Goal: Task Accomplishment & Management: Use online tool/utility

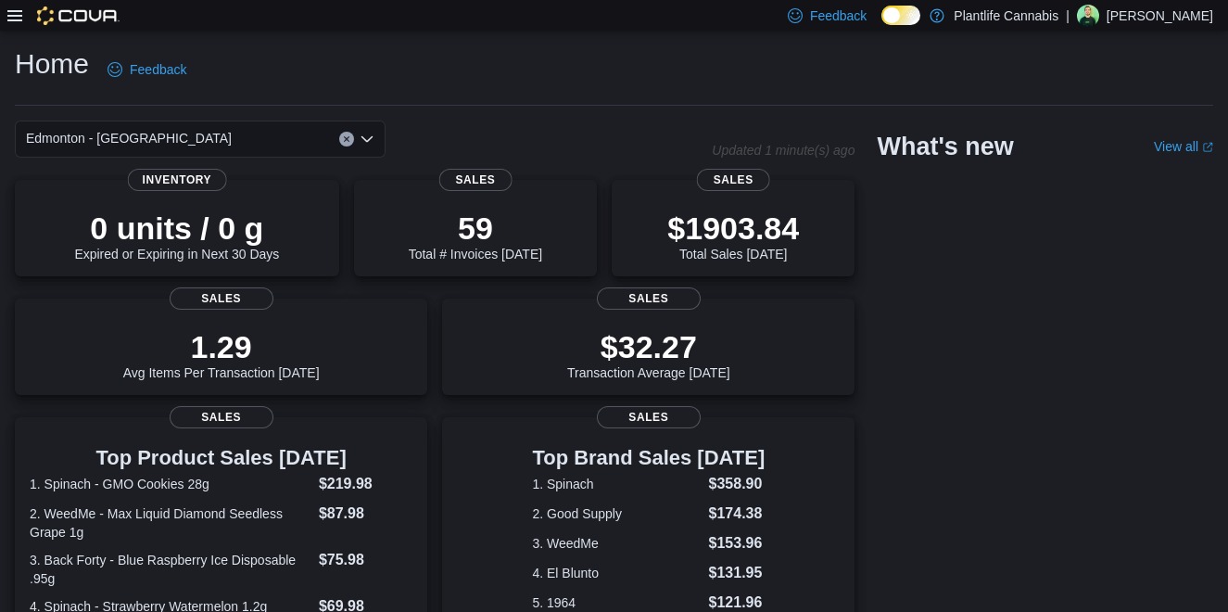
click at [16, 20] on icon at bounding box center [14, 15] width 15 height 15
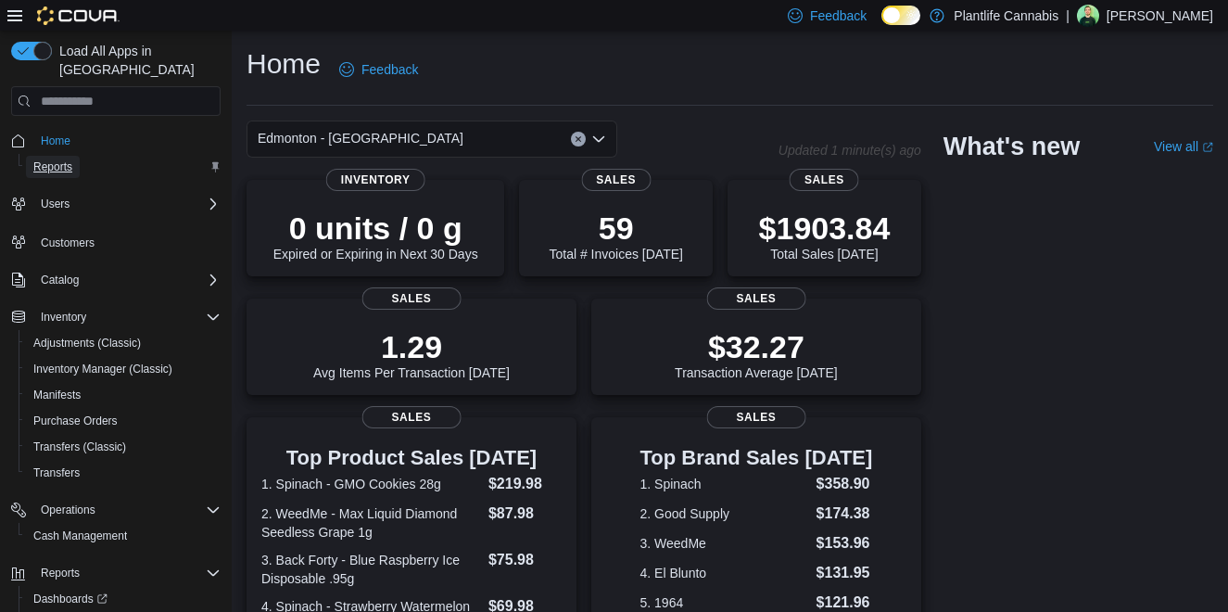
click at [59, 159] on span "Reports" at bounding box center [52, 166] width 39 height 15
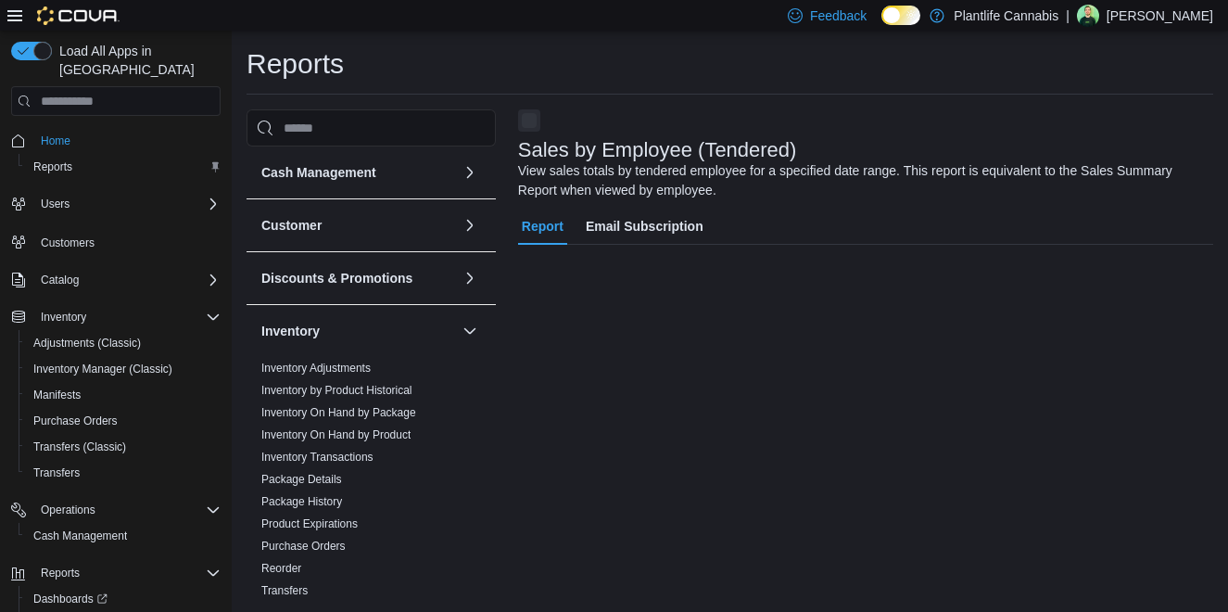
click at [13, 18] on icon at bounding box center [14, 15] width 15 height 15
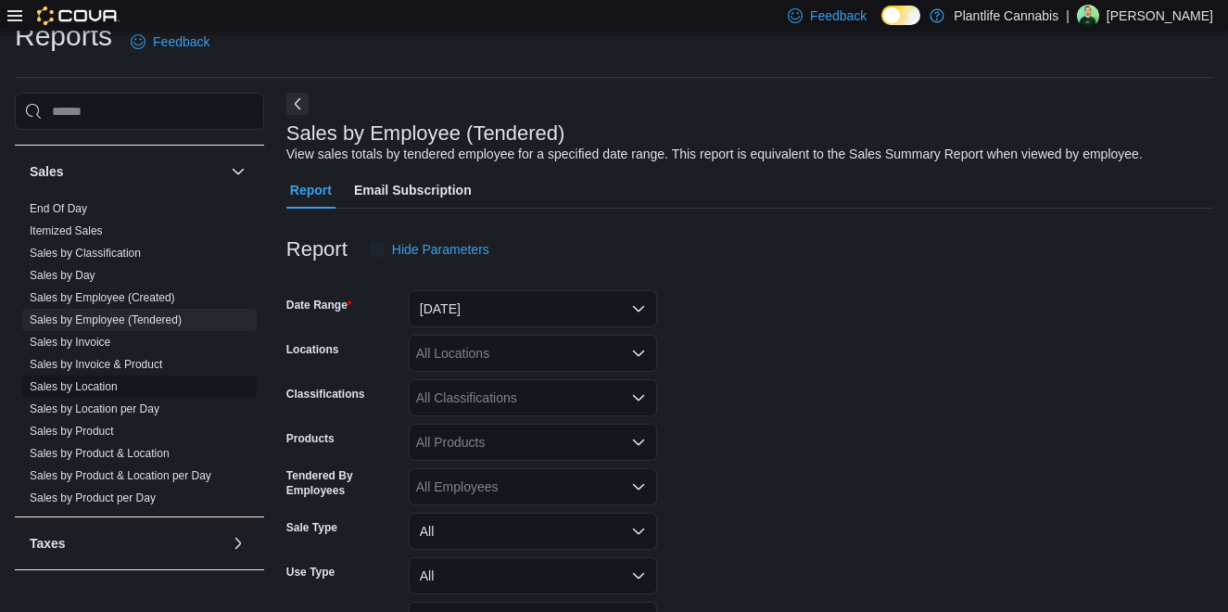
scroll to position [43, 0]
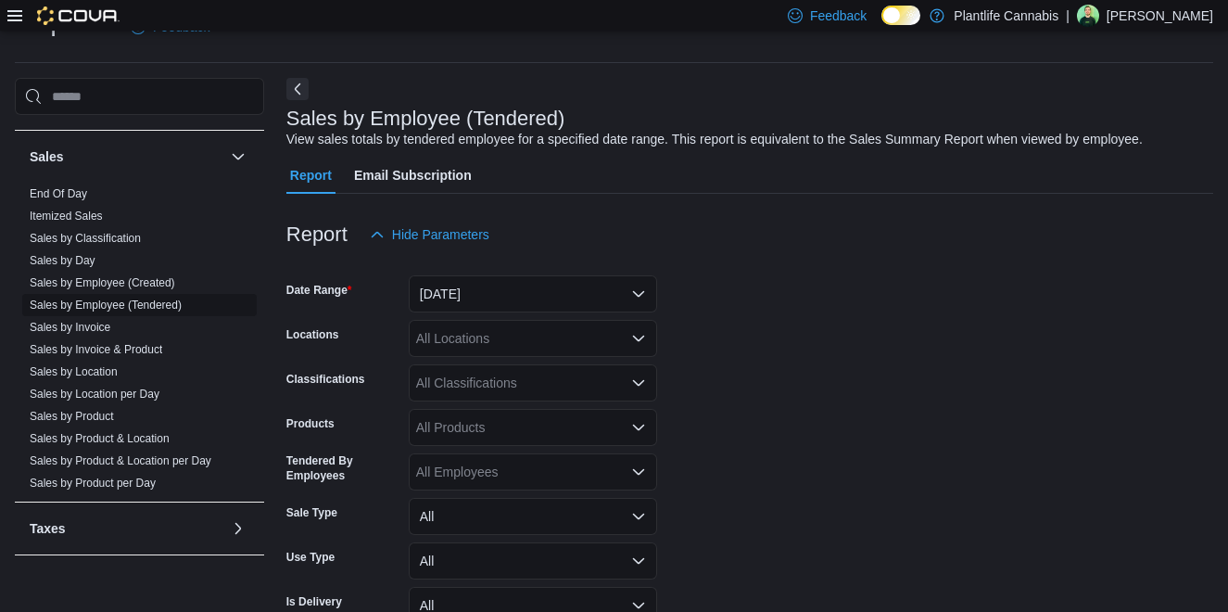
click at [143, 300] on link "Sales by Employee (Tendered)" at bounding box center [106, 304] width 152 height 13
click at [618, 286] on button "[DATE]" at bounding box center [533, 293] width 248 height 37
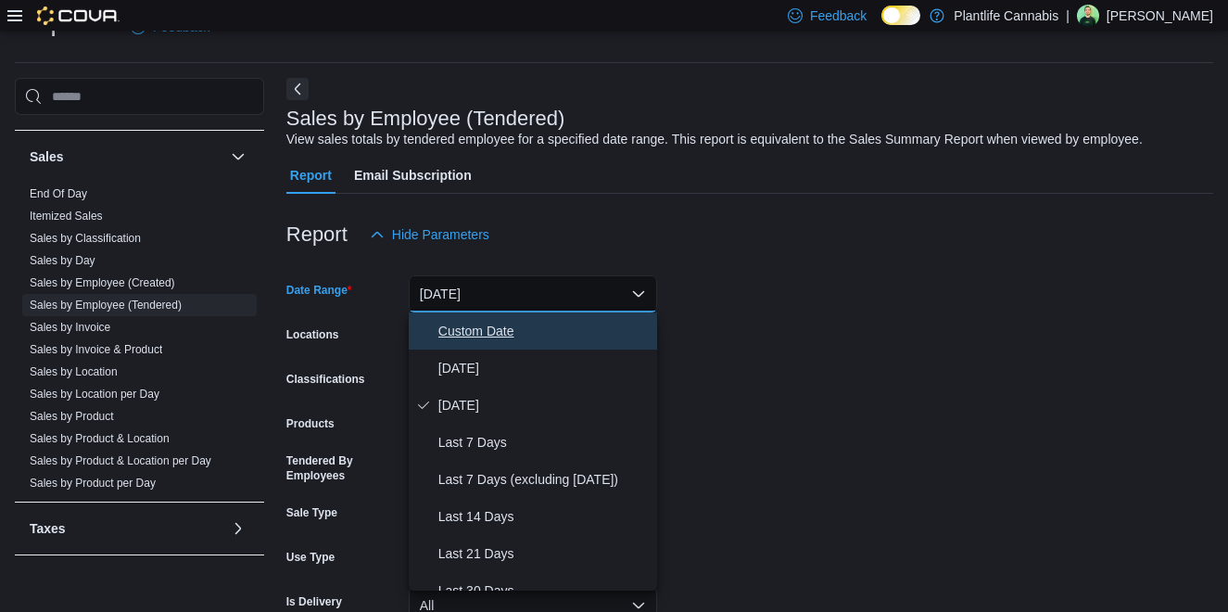
click at [533, 328] on span "Custom Date" at bounding box center [543, 331] width 211 height 22
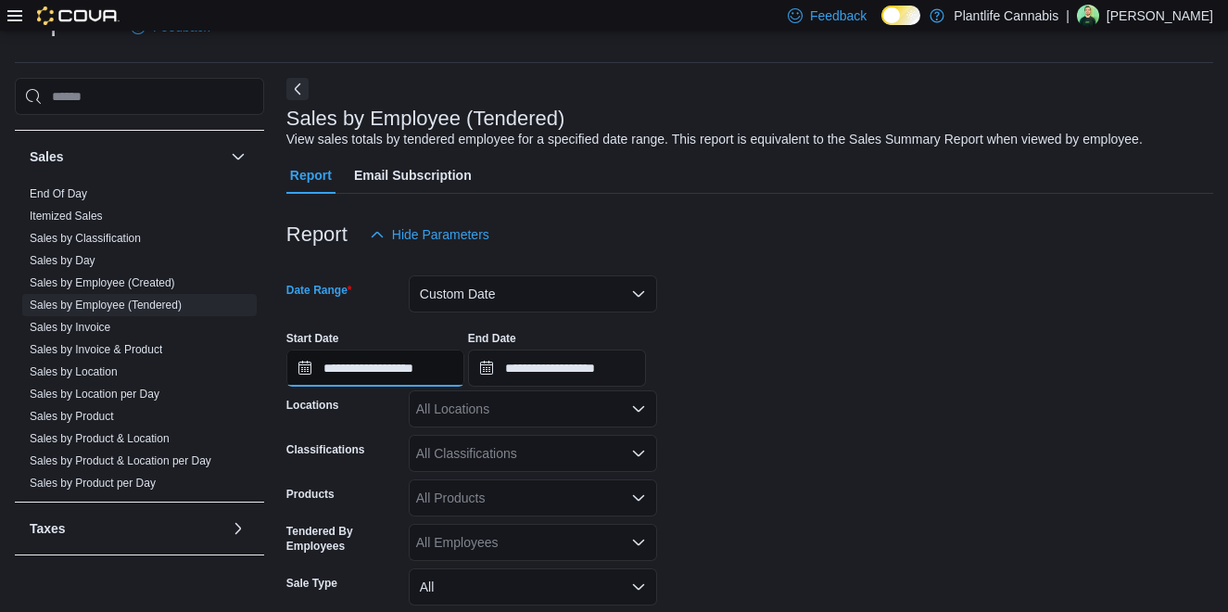
click at [360, 373] on input "**********" at bounding box center [375, 367] width 178 height 37
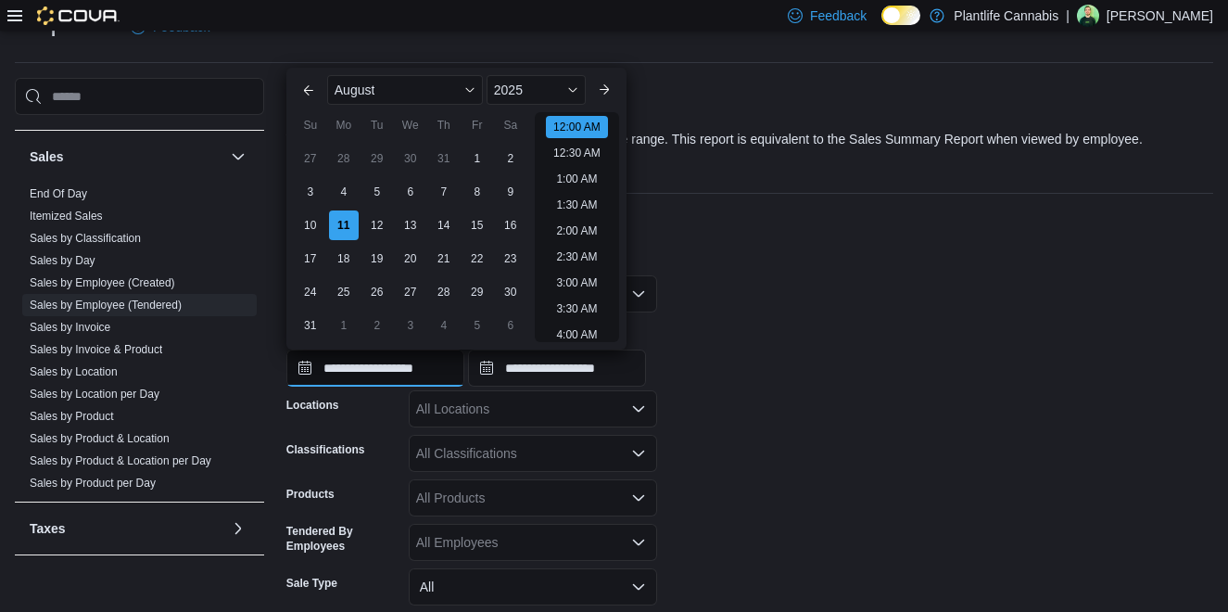
scroll to position [57, 0]
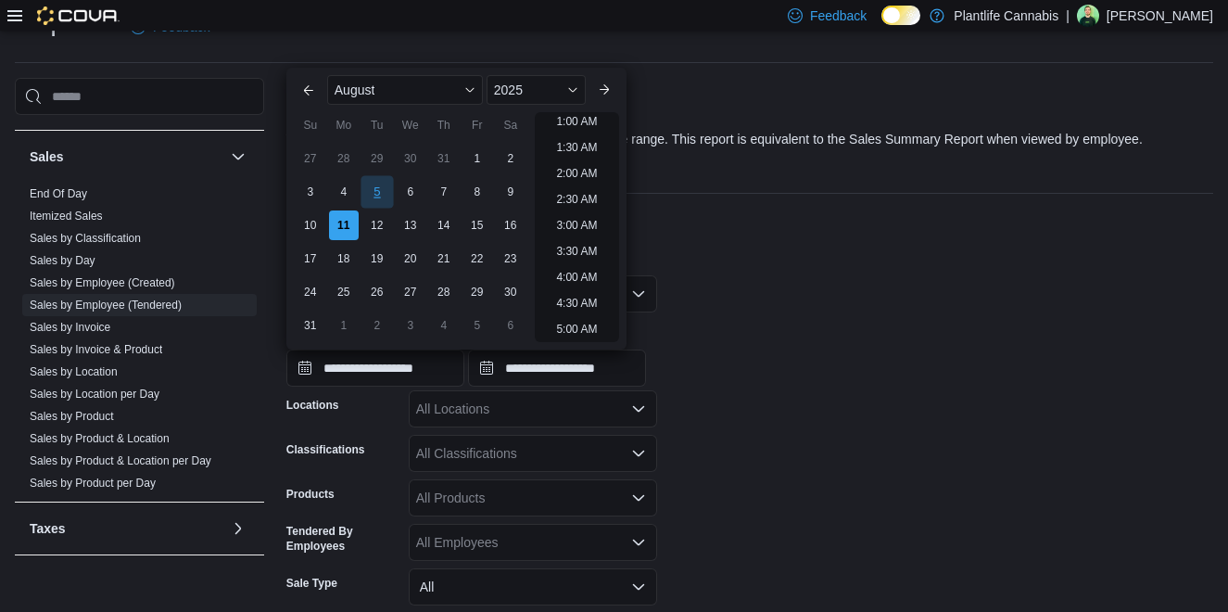
click at [377, 189] on div "5" at bounding box center [376, 191] width 32 height 32
type input "**********"
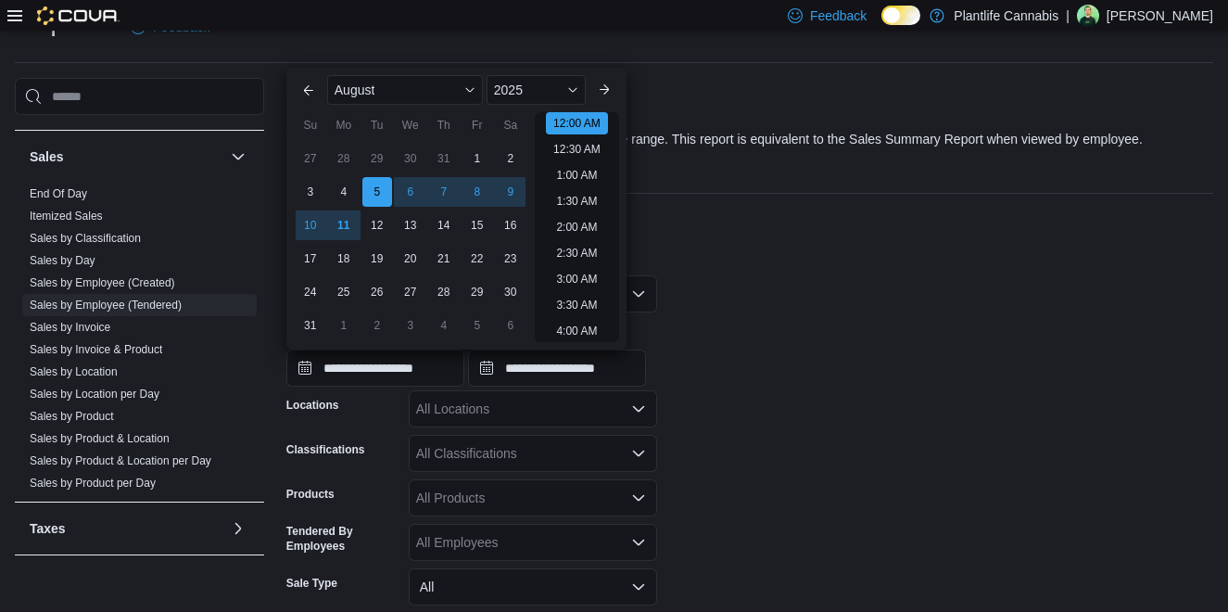
click at [740, 396] on form "**********" at bounding box center [749, 499] width 927 height 493
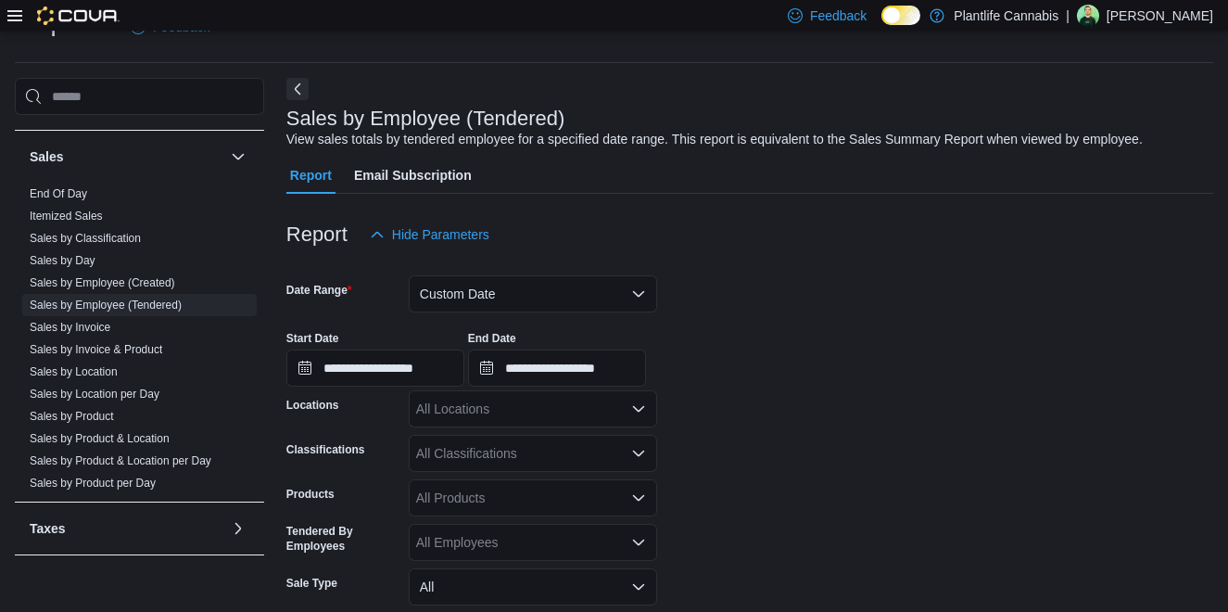
click at [530, 397] on div "All Locations" at bounding box center [533, 408] width 248 height 37
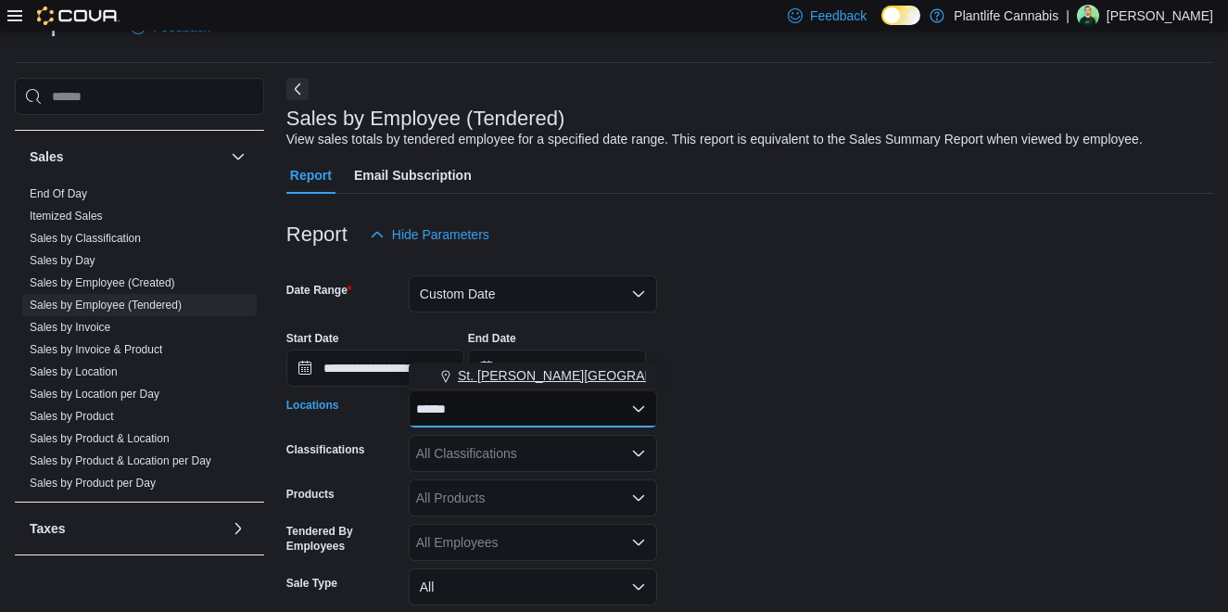
type input "******"
click at [569, 376] on span "St. [PERSON_NAME][GEOGRAPHIC_DATA]" at bounding box center [588, 375] width 261 height 19
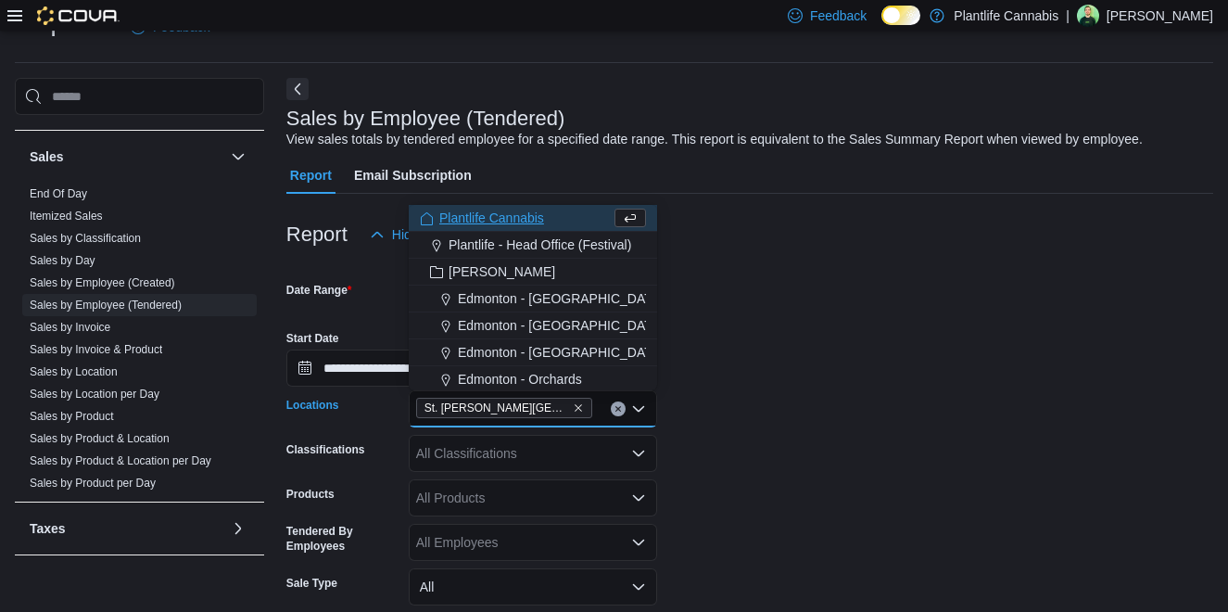
click at [752, 422] on form "**********" at bounding box center [749, 499] width 927 height 493
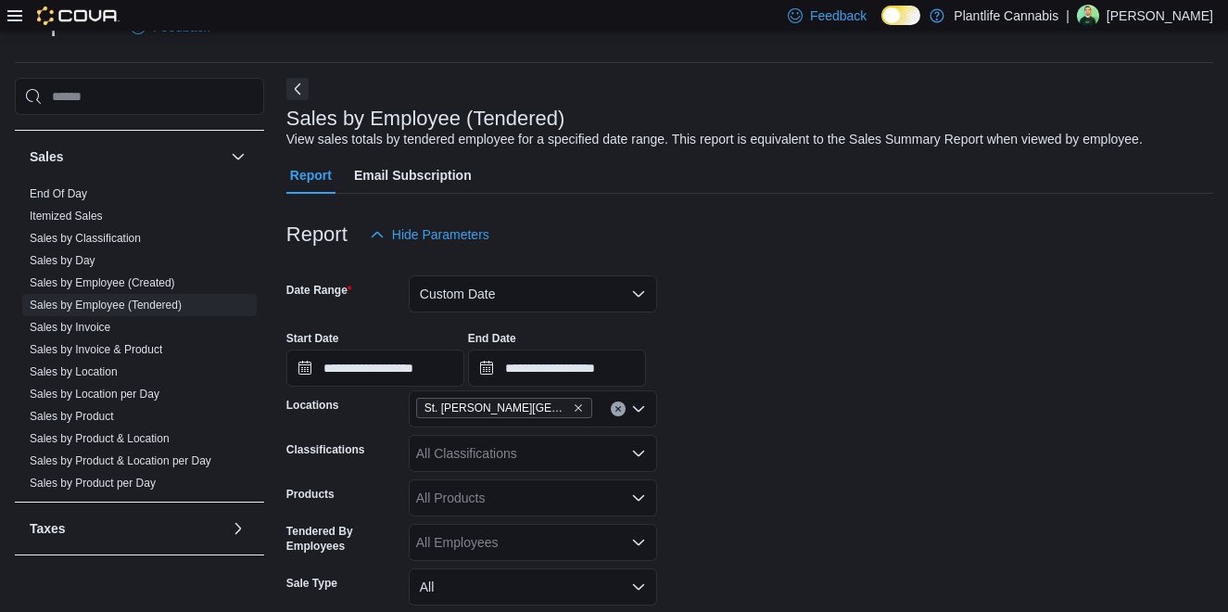
scroll to position [214, 0]
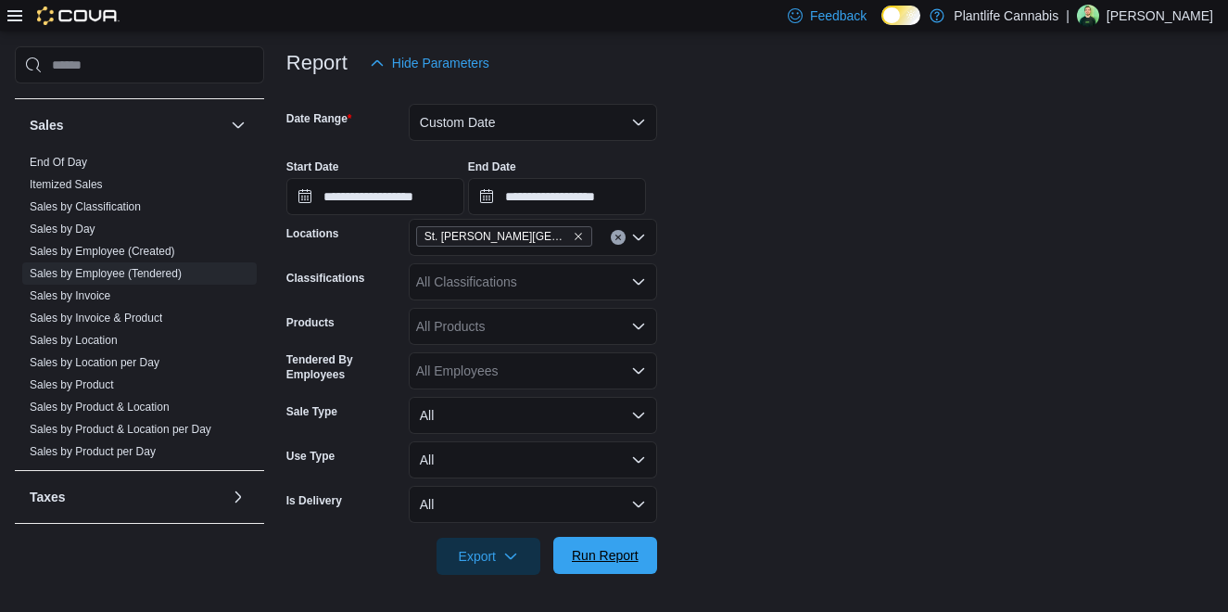
click at [618, 547] on span "Run Report" at bounding box center [605, 555] width 67 height 19
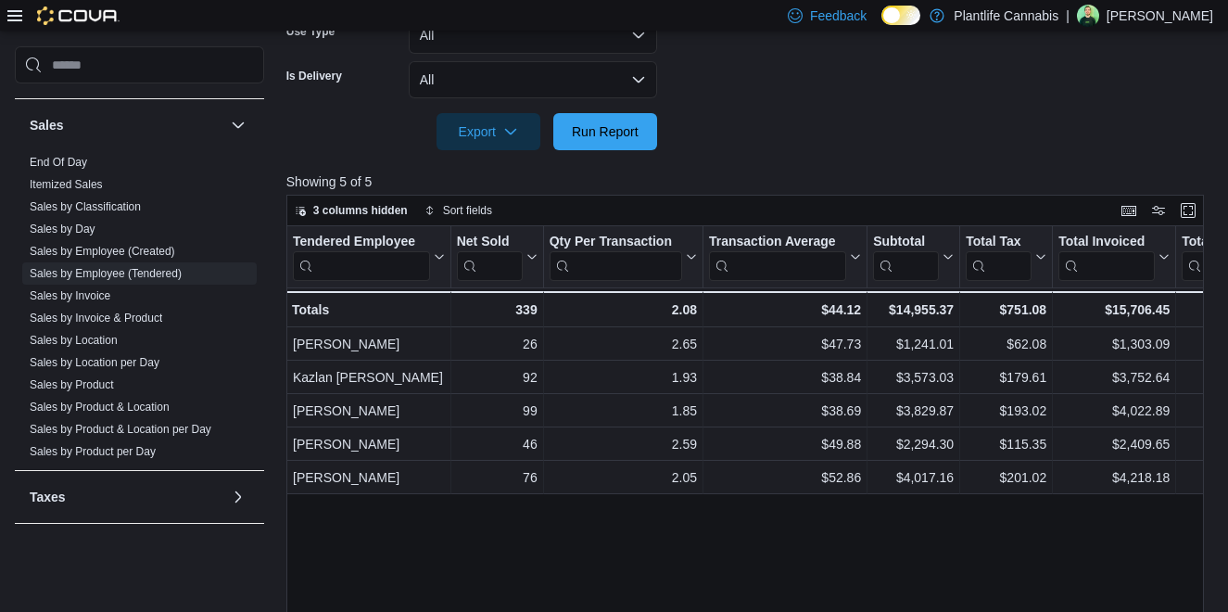
scroll to position [641, 0]
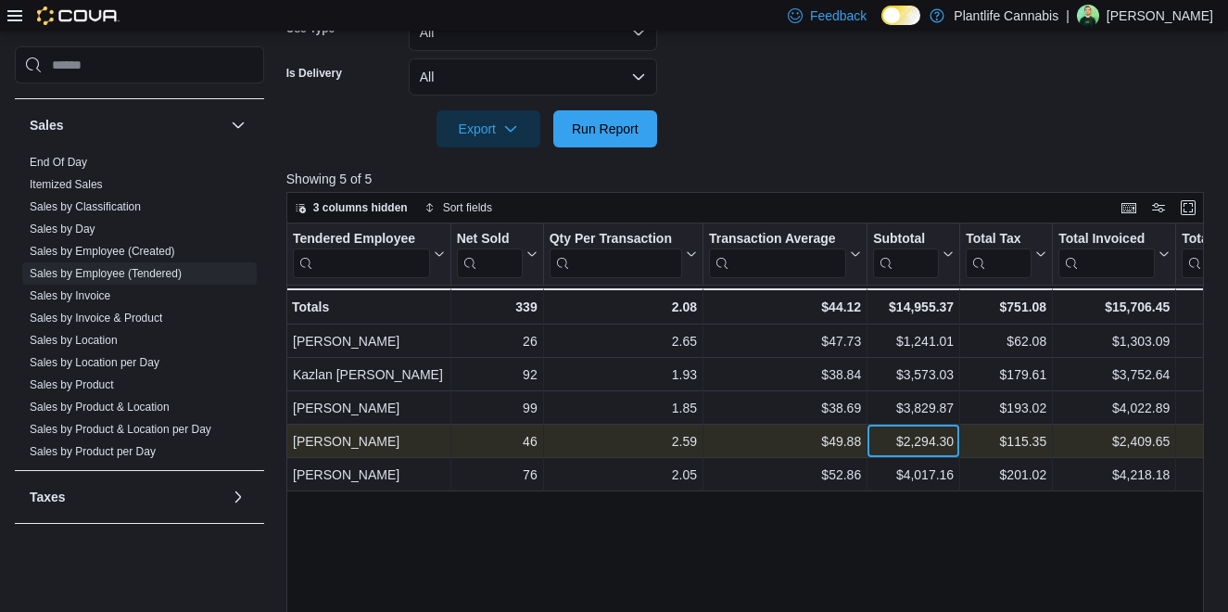
click at [911, 437] on div "$2,294.30" at bounding box center [913, 441] width 81 height 22
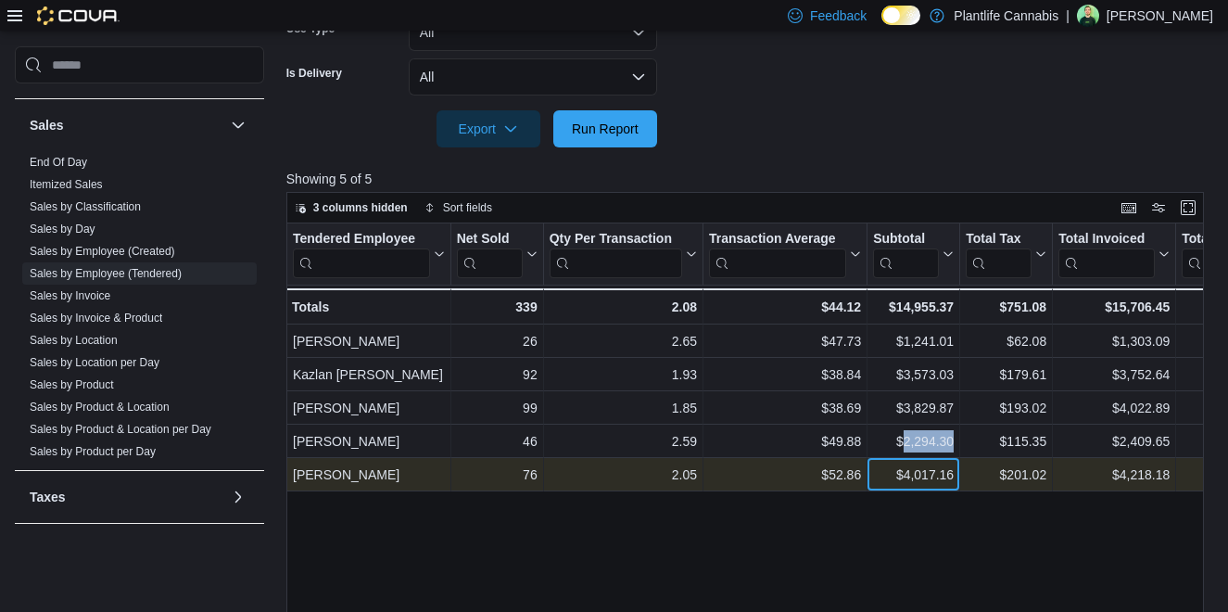
click at [916, 474] on div "$4,017.16" at bounding box center [913, 474] width 81 height 22
copy div "4,017.16"
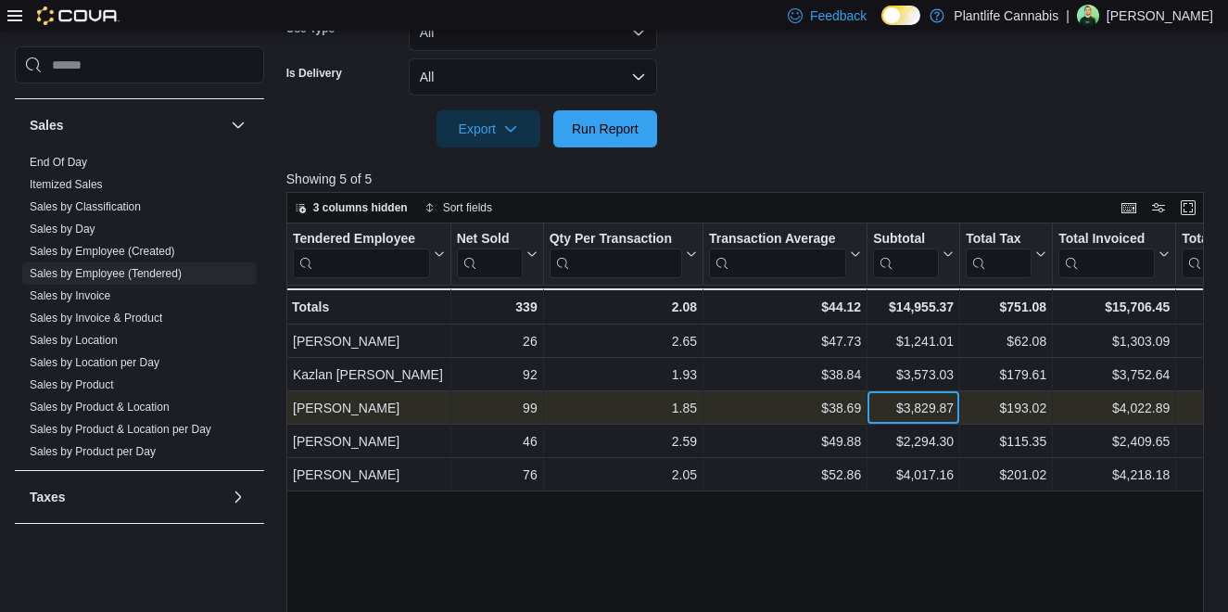
click at [935, 409] on div "$3,829.87" at bounding box center [913, 408] width 81 height 22
copy div "3,829.87"
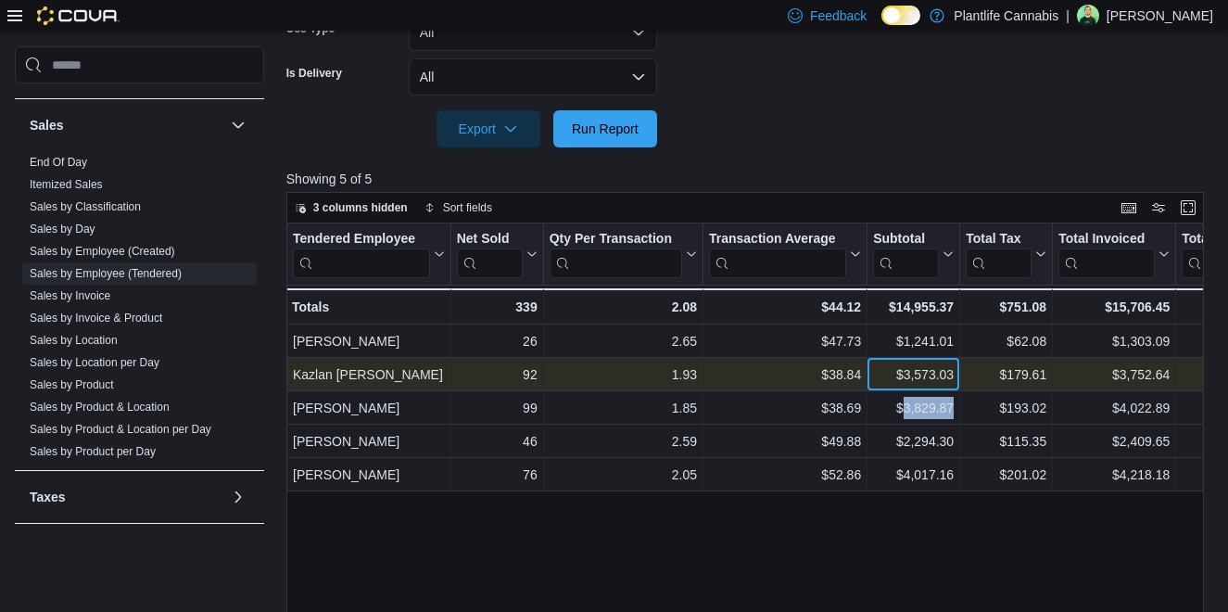
click at [920, 381] on div "$3,573.03" at bounding box center [913, 374] width 81 height 22
copy div "3,573.03"
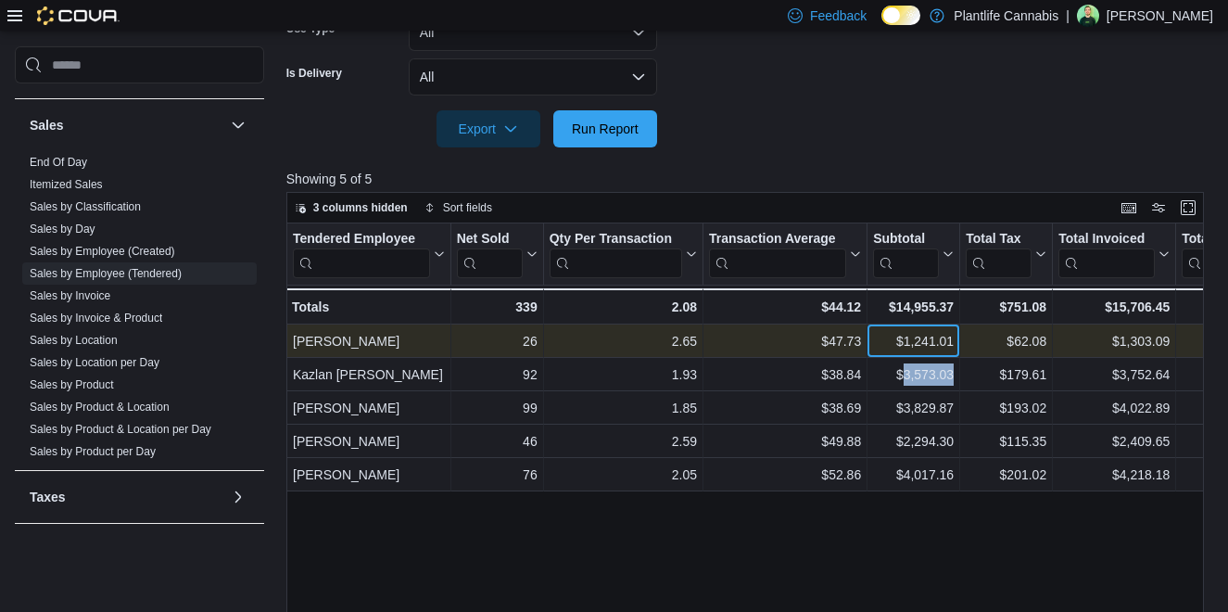
click at [926, 344] on div "$1,241.01" at bounding box center [913, 341] width 81 height 22
copy div "1,241.01"
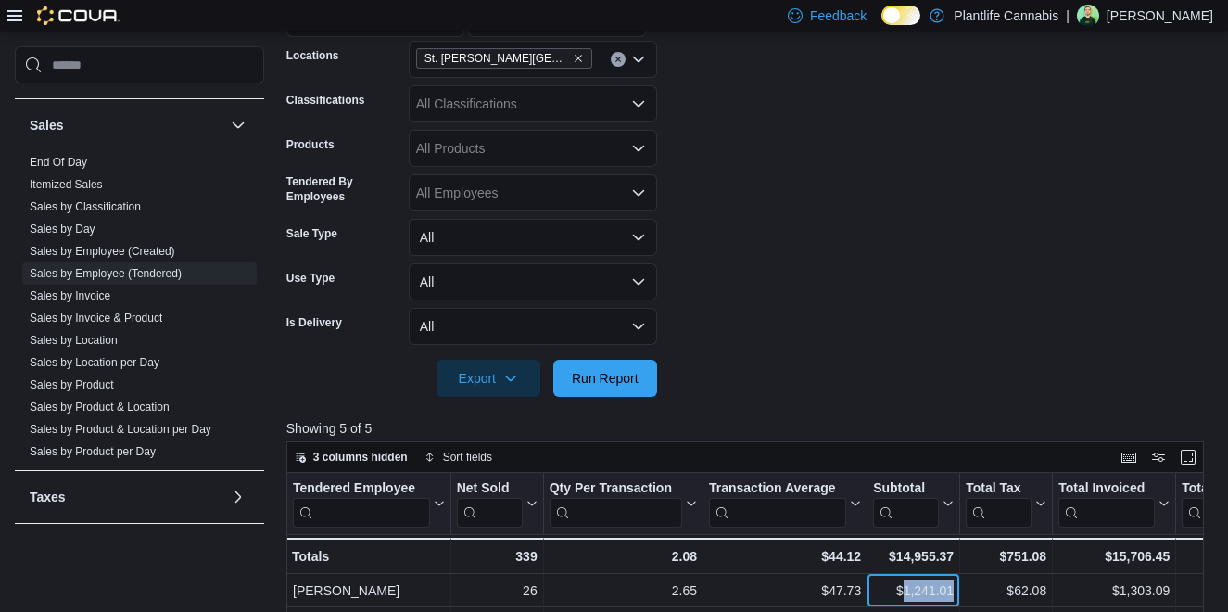
scroll to position [357, 0]
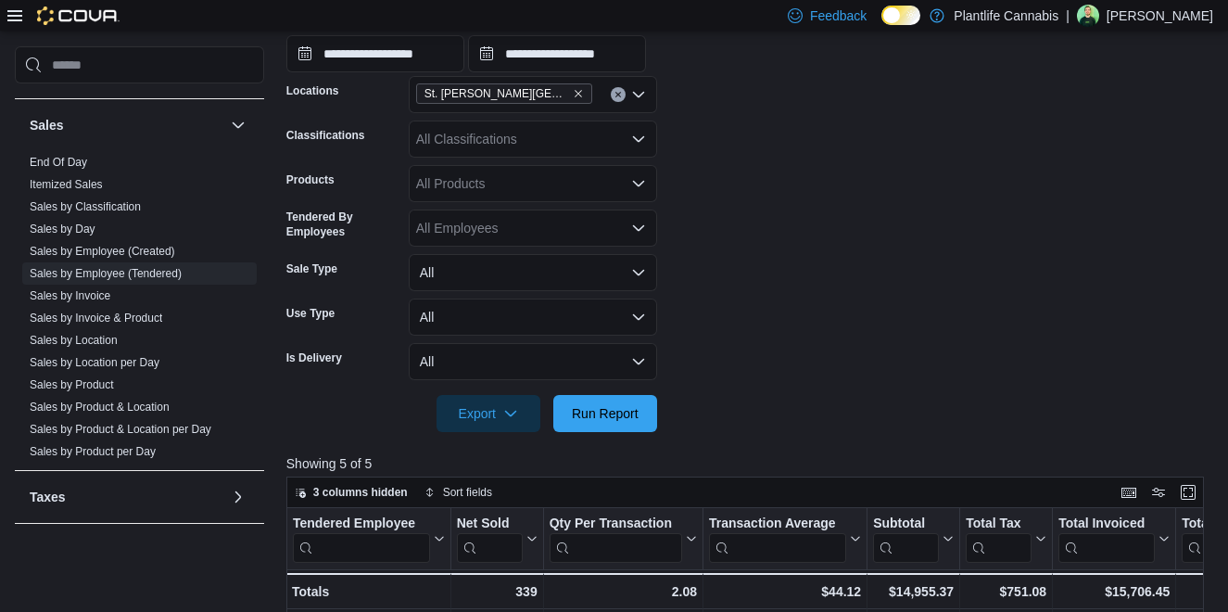
click at [479, 136] on div "All Classifications" at bounding box center [533, 138] width 248 height 37
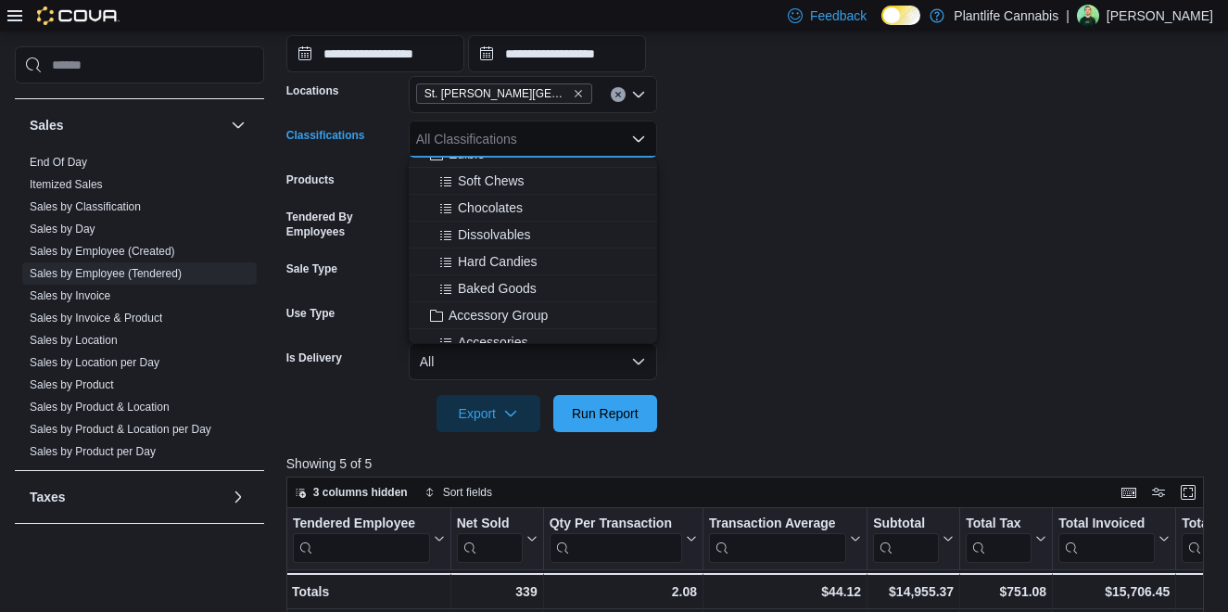
scroll to position [158, 0]
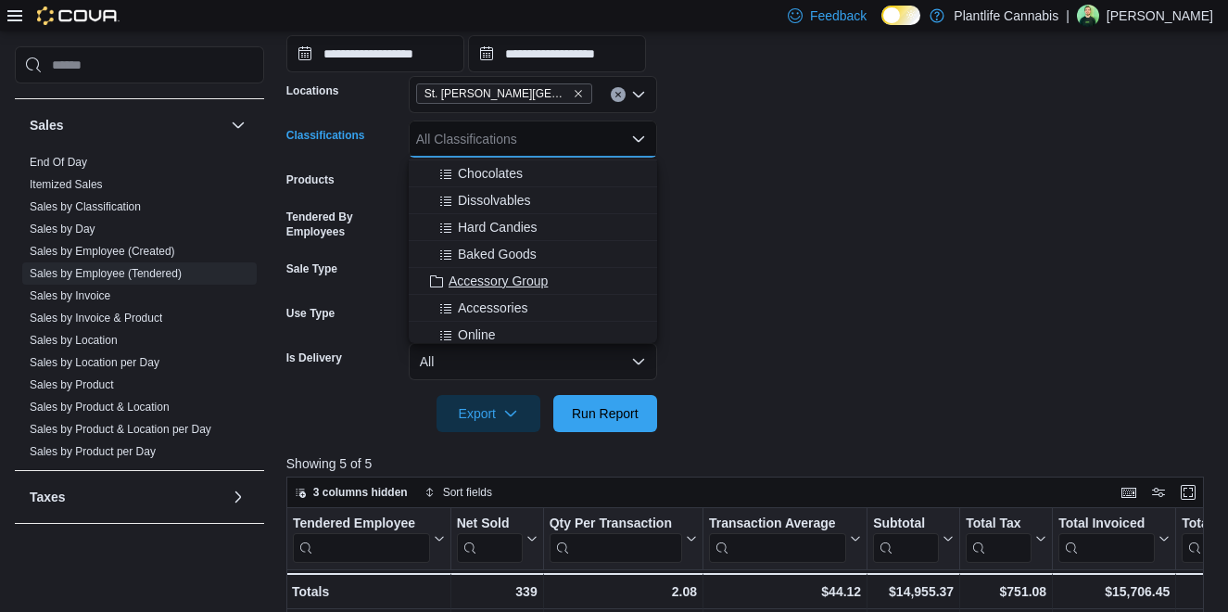
click at [540, 282] on span "Accessory Group" at bounding box center [498, 281] width 99 height 19
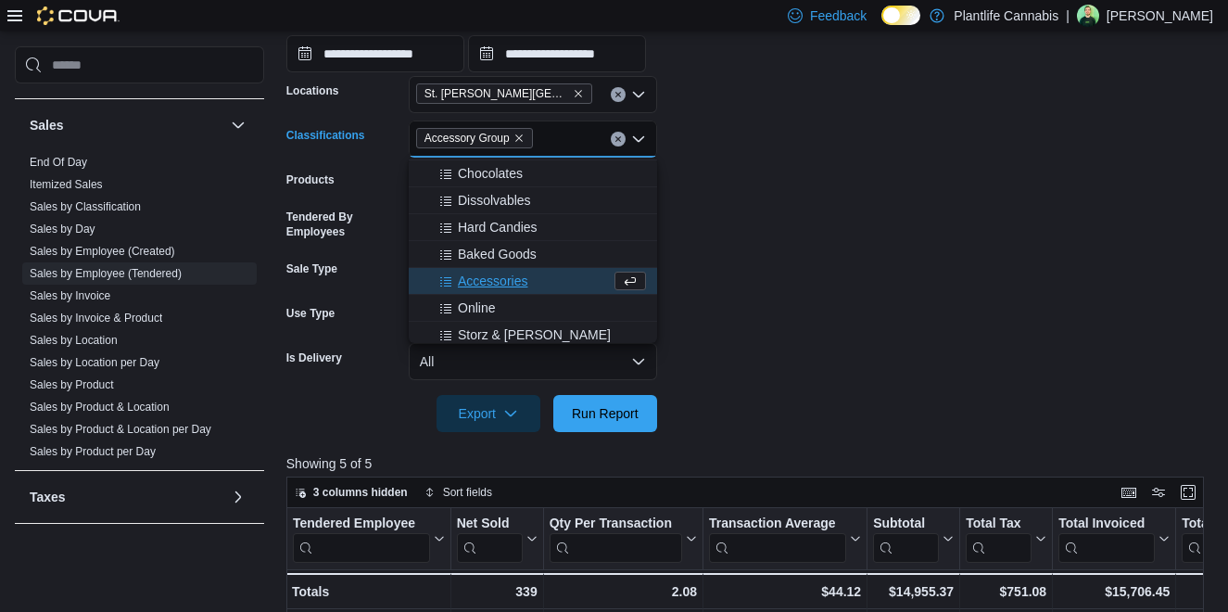
click at [835, 287] on form "**********" at bounding box center [749, 185] width 927 height 493
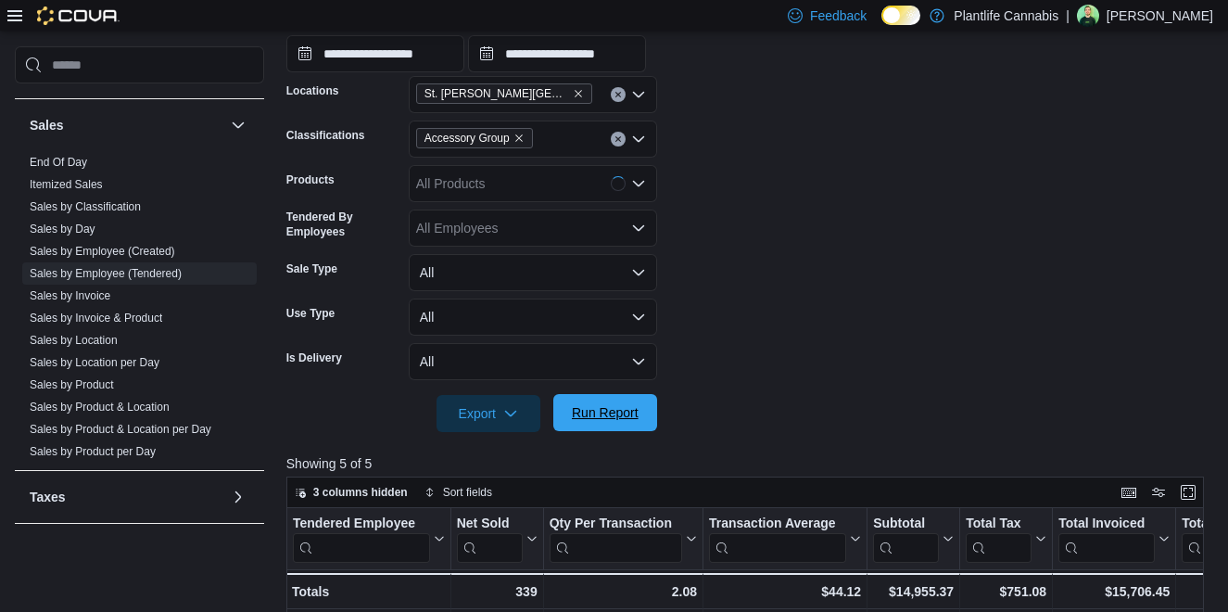
click at [628, 420] on span "Run Report" at bounding box center [605, 412] width 67 height 19
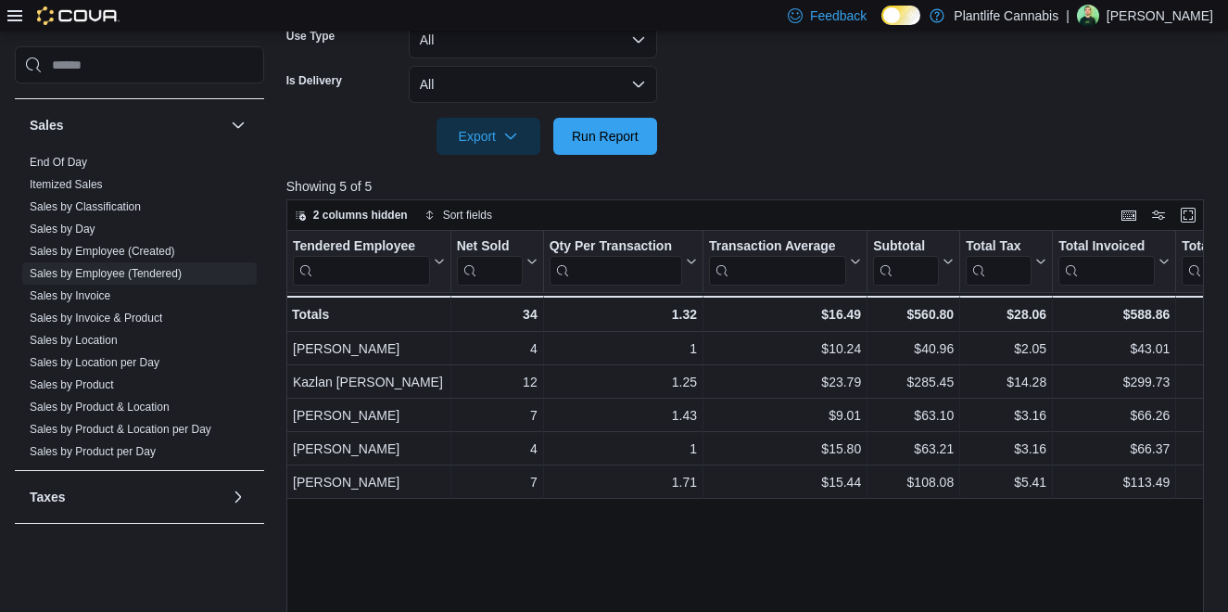
scroll to position [641, 0]
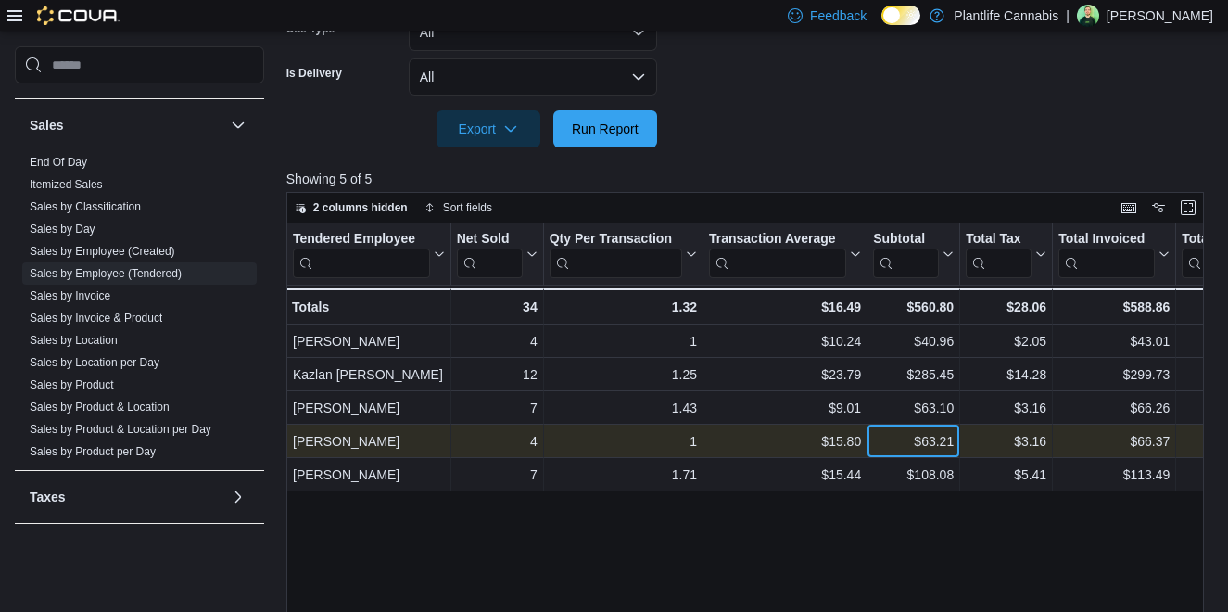
click at [931, 443] on div "$63.21" at bounding box center [913, 441] width 81 height 22
copy div "63.21"
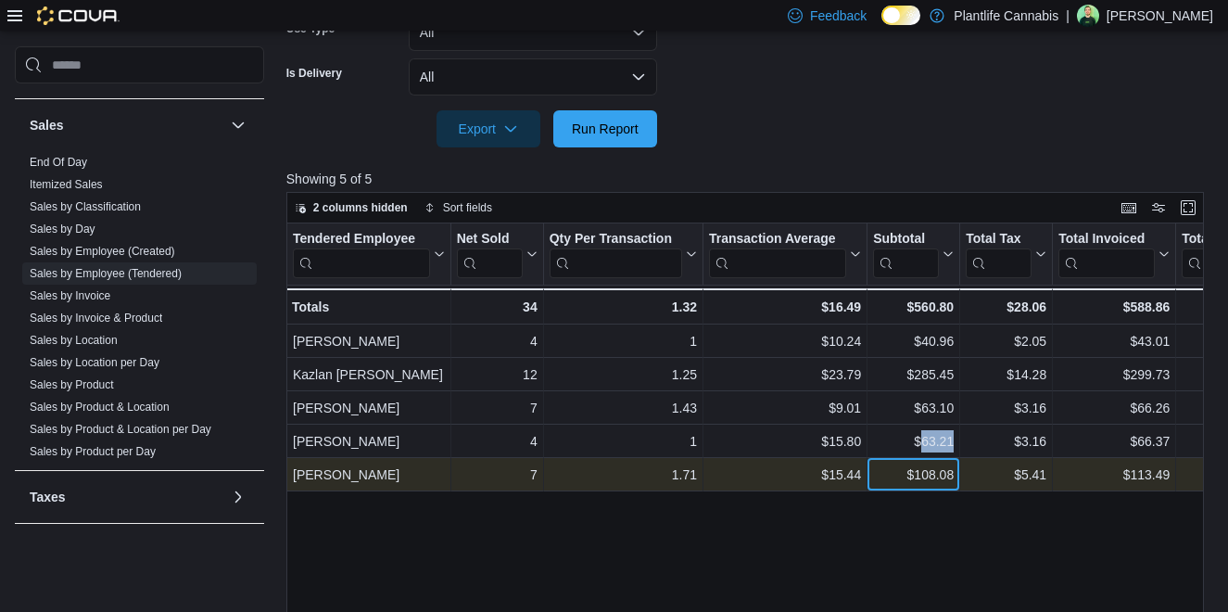
click at [940, 476] on div "$108.08" at bounding box center [913, 474] width 81 height 22
copy div "108.08"
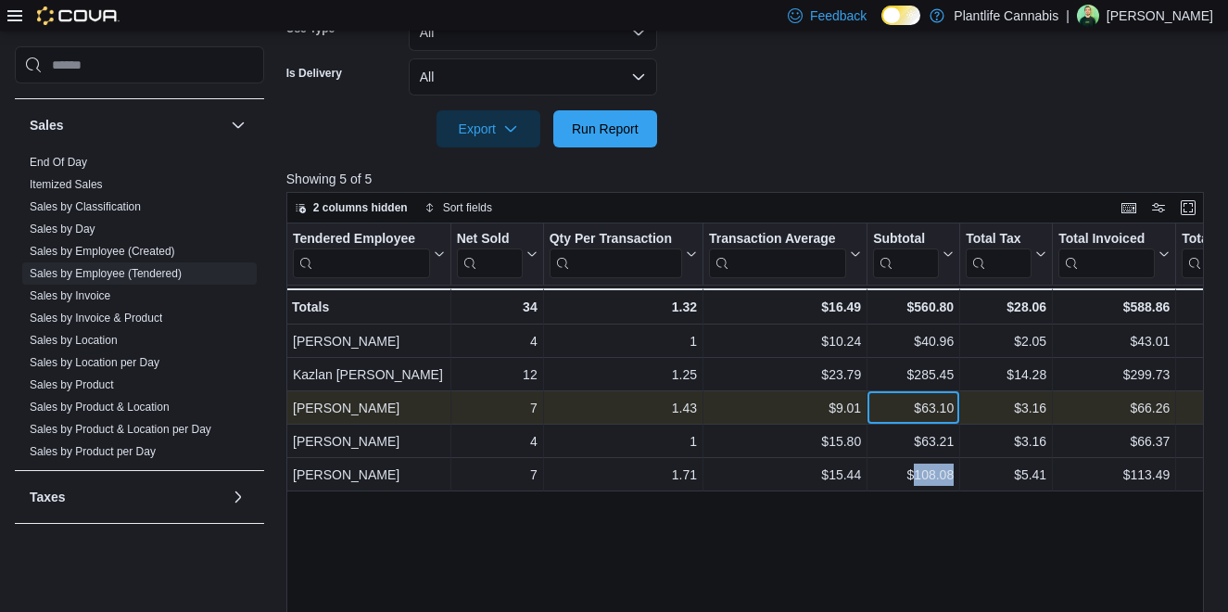
click at [932, 411] on div "$63.10" at bounding box center [913, 408] width 81 height 22
copy div "63.10"
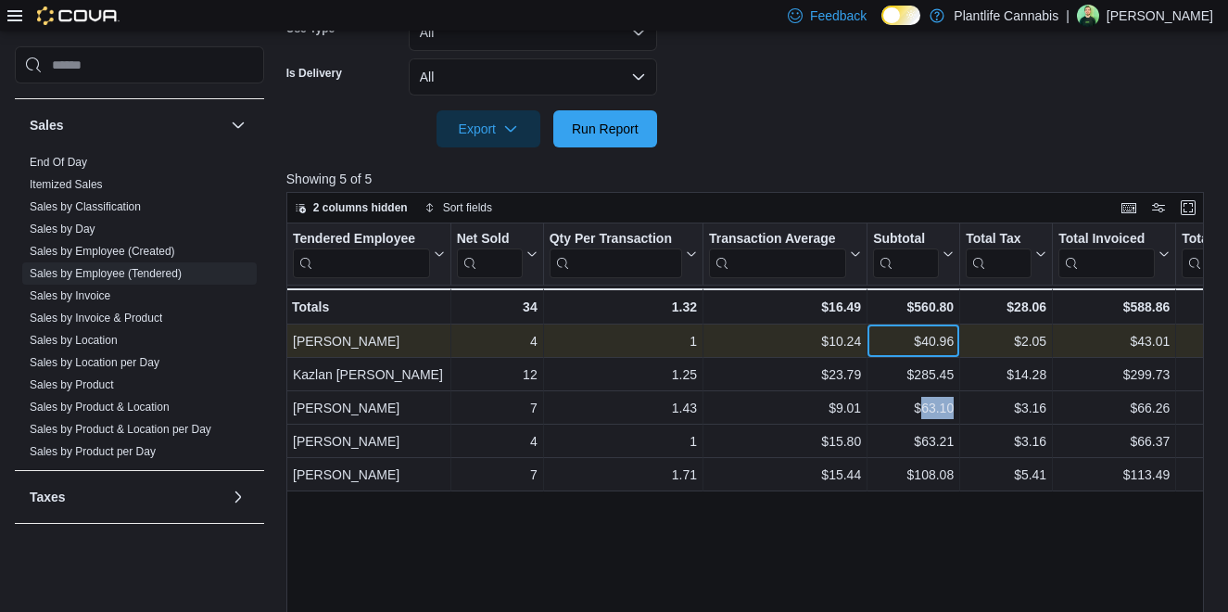
click at [942, 340] on div "$40.96" at bounding box center [913, 341] width 81 height 22
copy div "40.96"
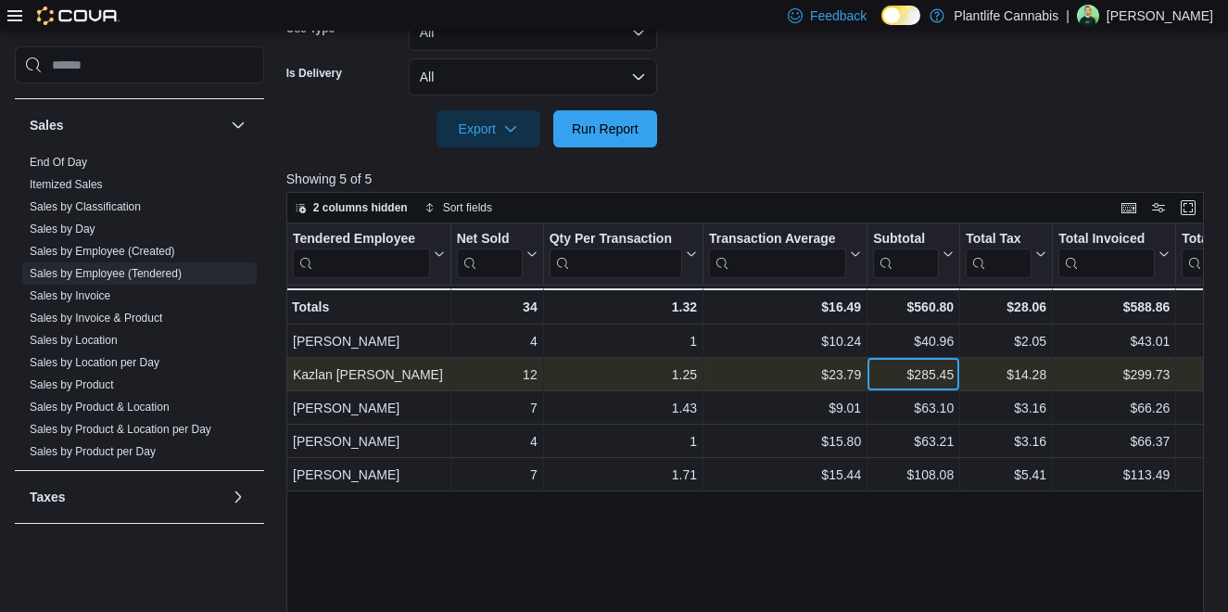
click at [927, 370] on div "$285.45" at bounding box center [913, 374] width 81 height 22
copy div "285.45"
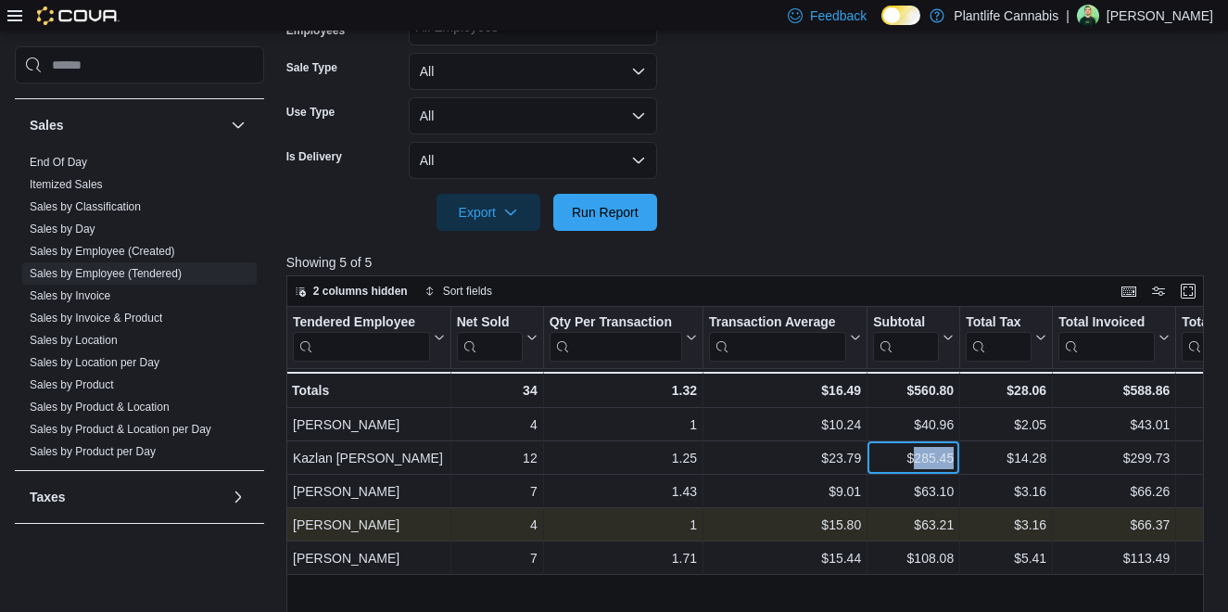
scroll to position [364, 0]
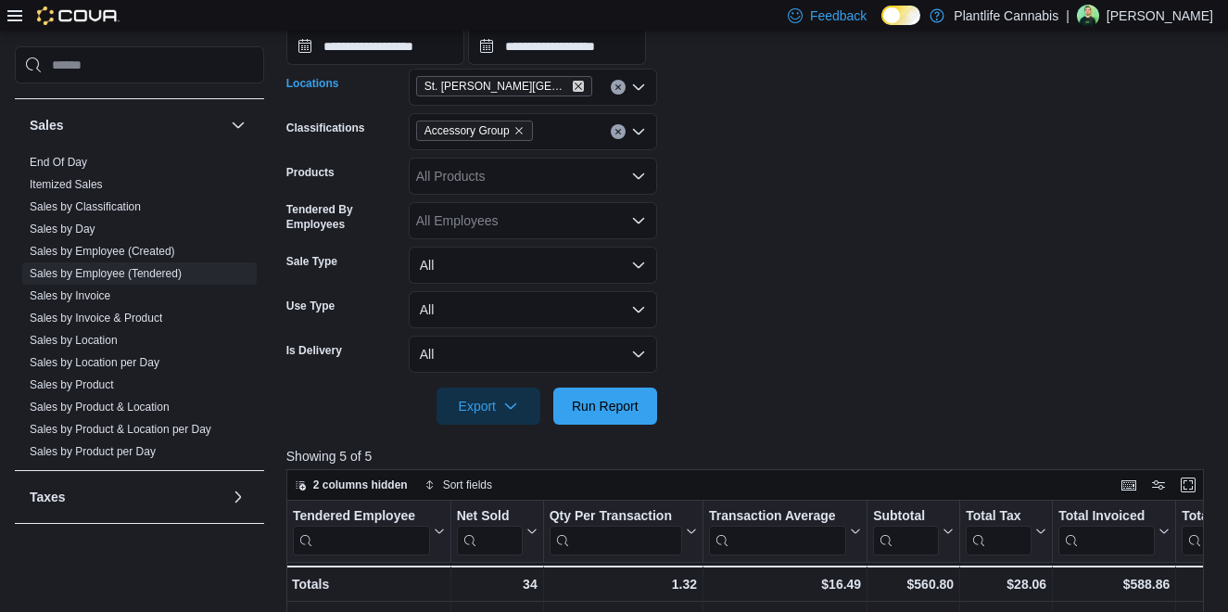
click at [575, 85] on icon "Remove St. Albert - Jensen Lakes from selection in this group" at bounding box center [578, 85] width 7 height 7
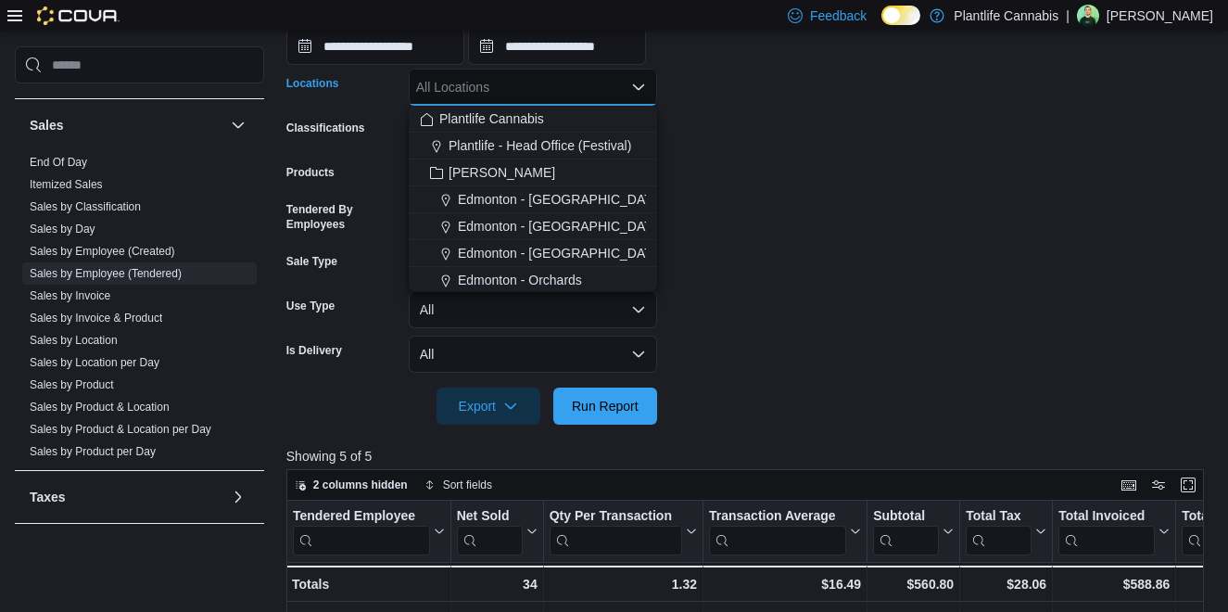
click at [562, 87] on div "All Locations Combo box. Selected. Combo box input. All Locations. Type some te…" at bounding box center [533, 87] width 248 height 37
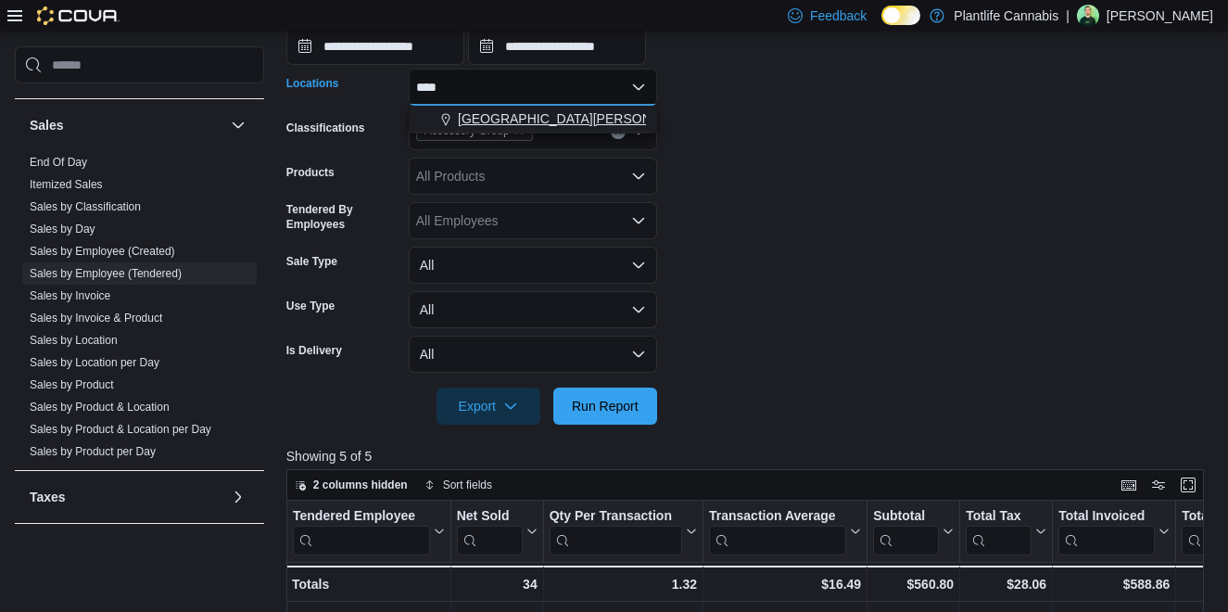
type input "****"
click at [607, 119] on div "[GEOGRAPHIC_DATA][PERSON_NAME]" at bounding box center [533, 118] width 226 height 19
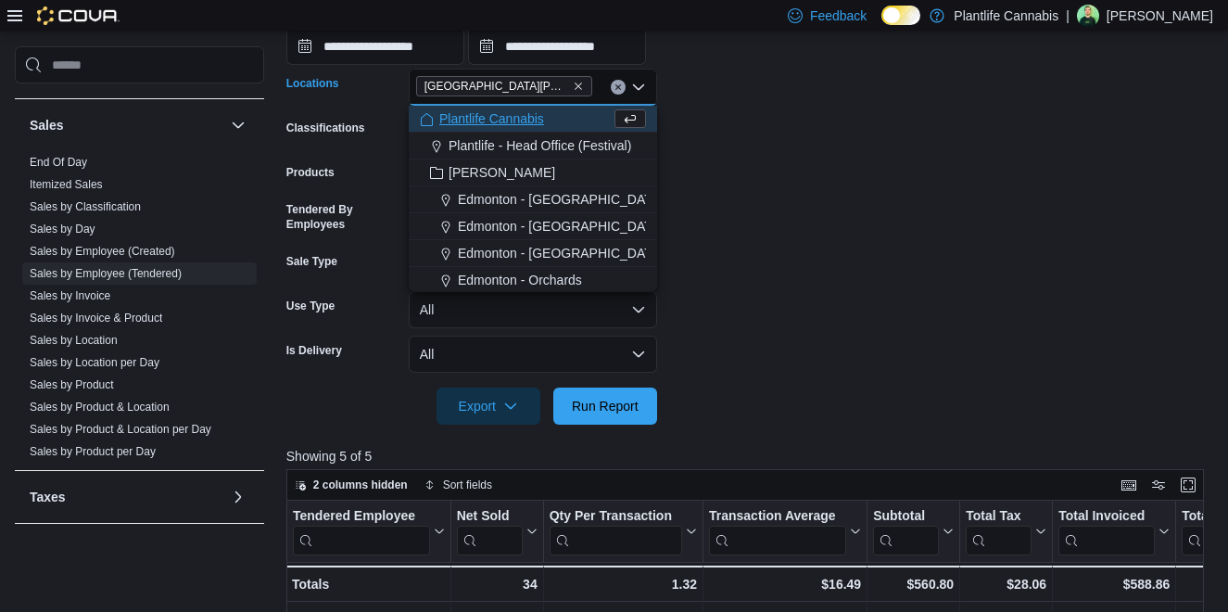
click at [853, 146] on form "**********" at bounding box center [749, 177] width 927 height 493
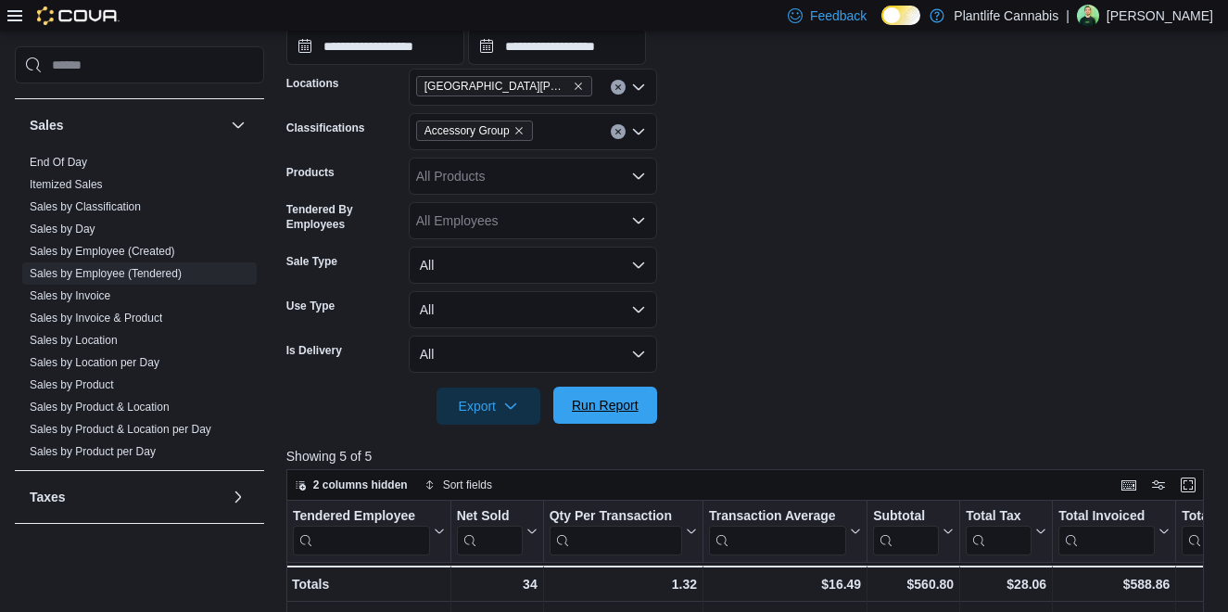
click at [635, 414] on span "Run Report" at bounding box center [605, 405] width 67 height 19
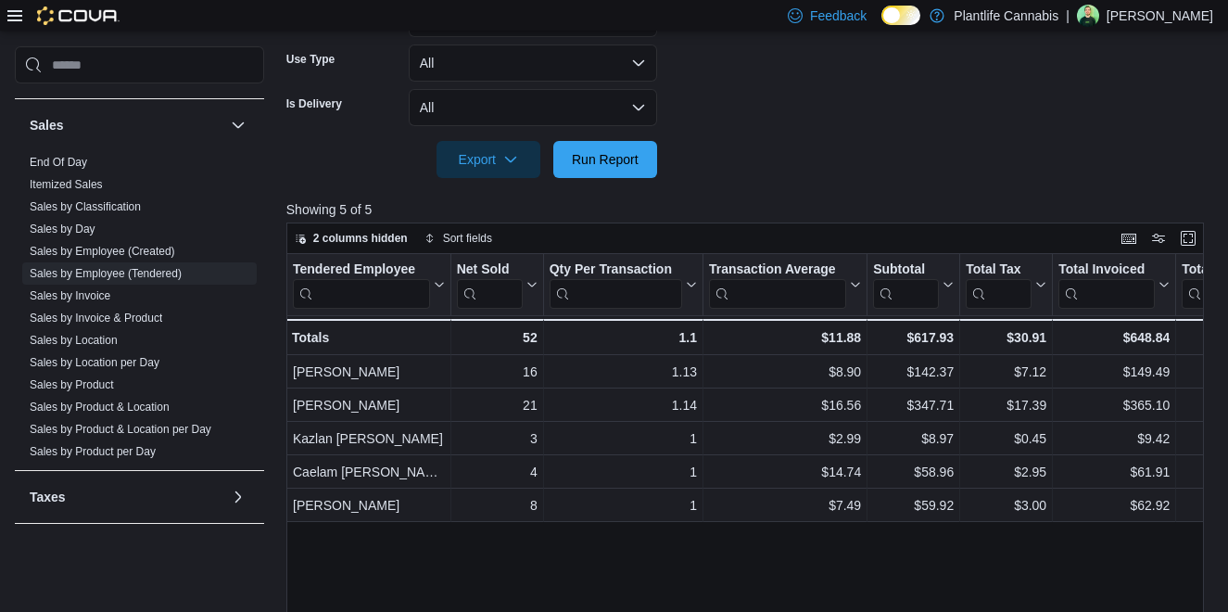
scroll to position [675, 0]
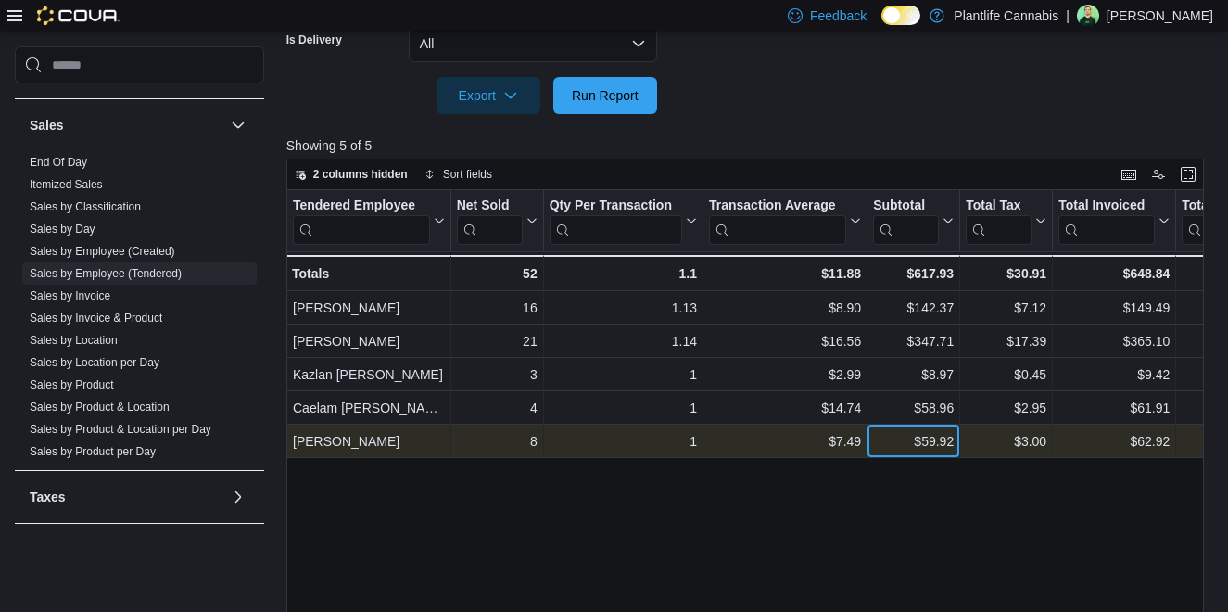
click at [933, 445] on div "$59.92" at bounding box center [913, 441] width 81 height 22
copy div "59.92"
click at [942, 441] on div "$59.92" at bounding box center [913, 441] width 81 height 22
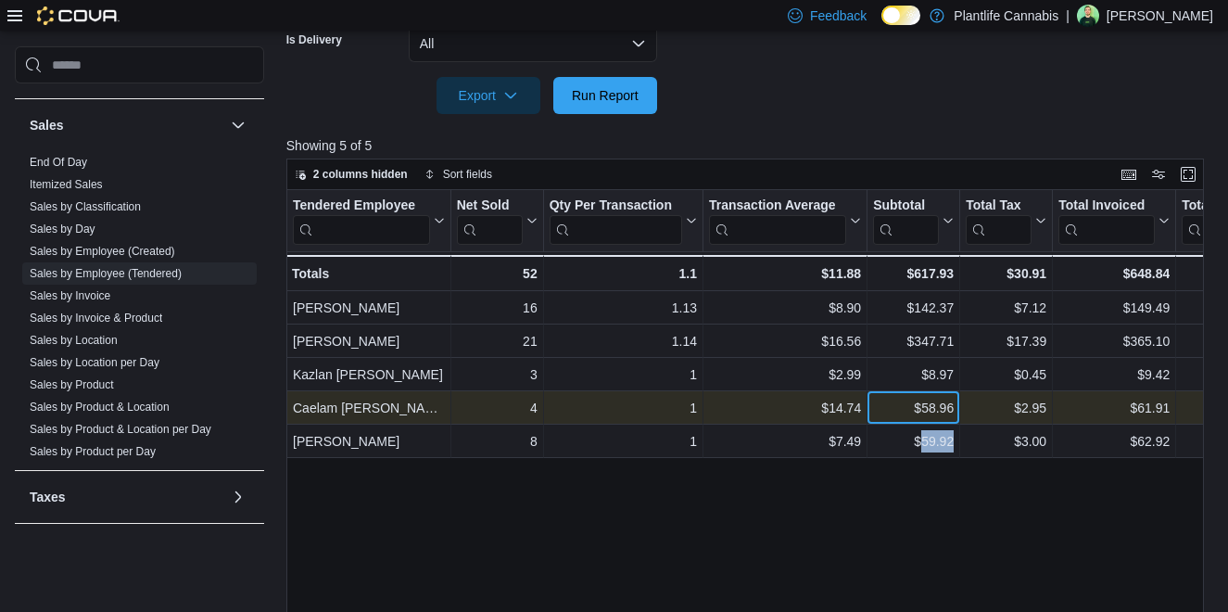
click at [933, 409] on div "$58.96" at bounding box center [913, 408] width 81 height 22
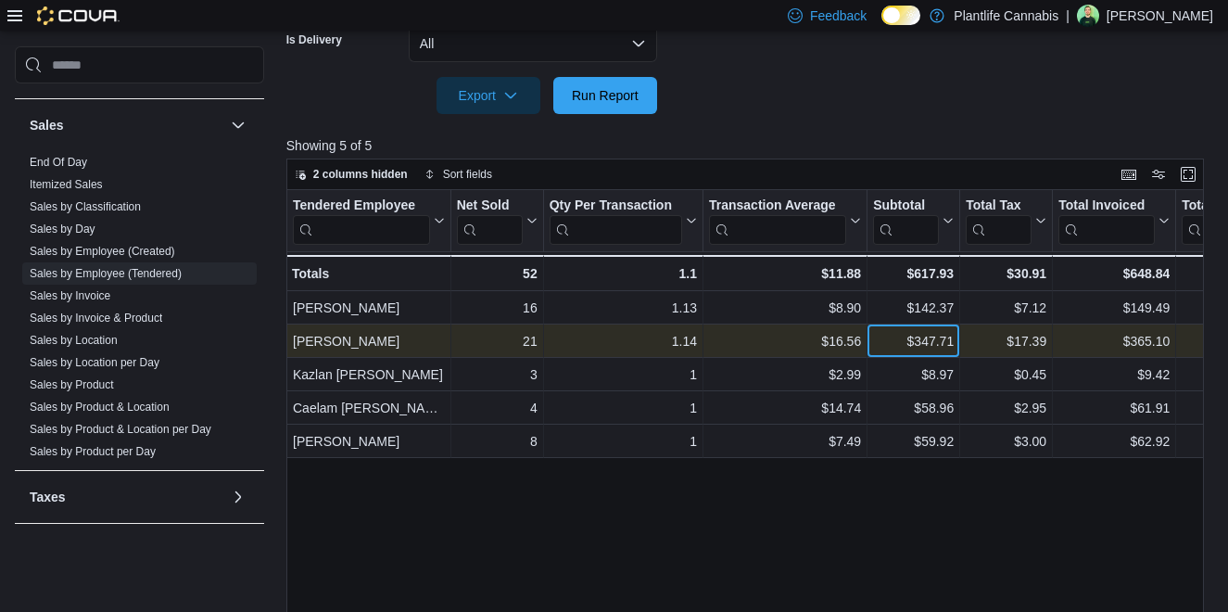
click at [919, 342] on div "$347.71" at bounding box center [913, 341] width 81 height 22
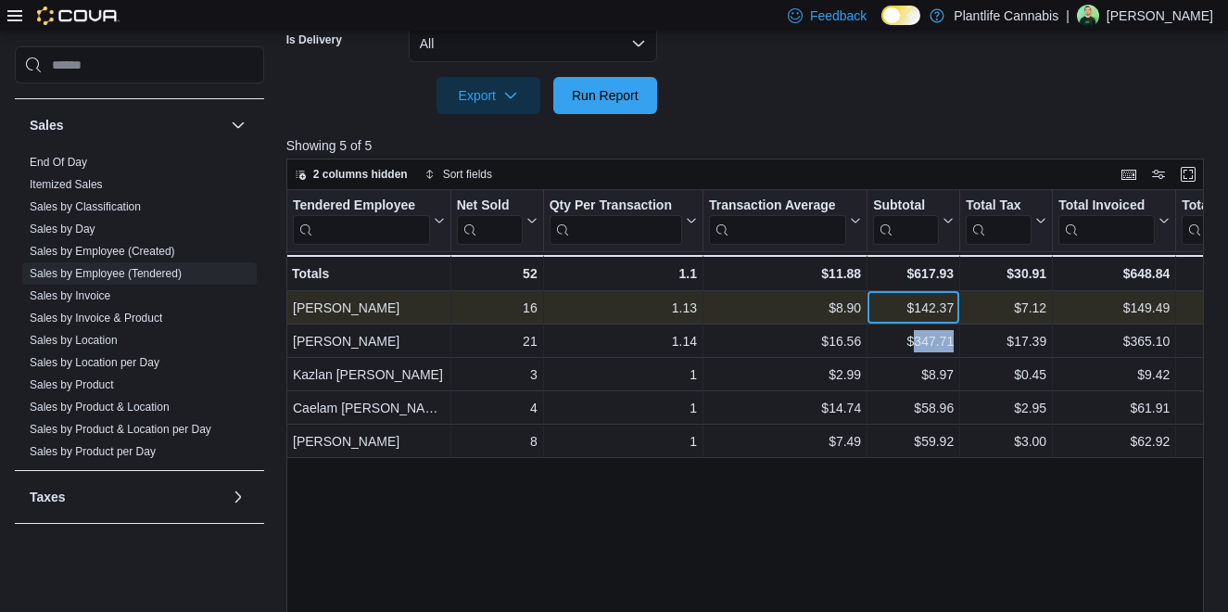
click at [941, 306] on div "$142.37" at bounding box center [913, 308] width 81 height 22
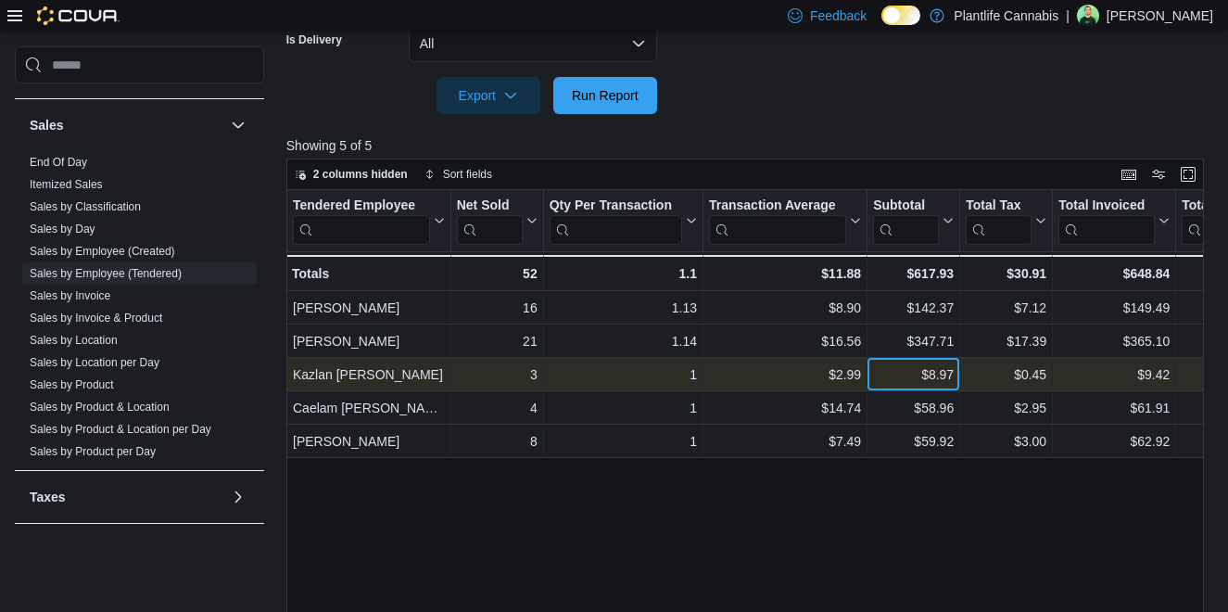
click at [939, 366] on div "$8.97" at bounding box center [913, 374] width 81 height 22
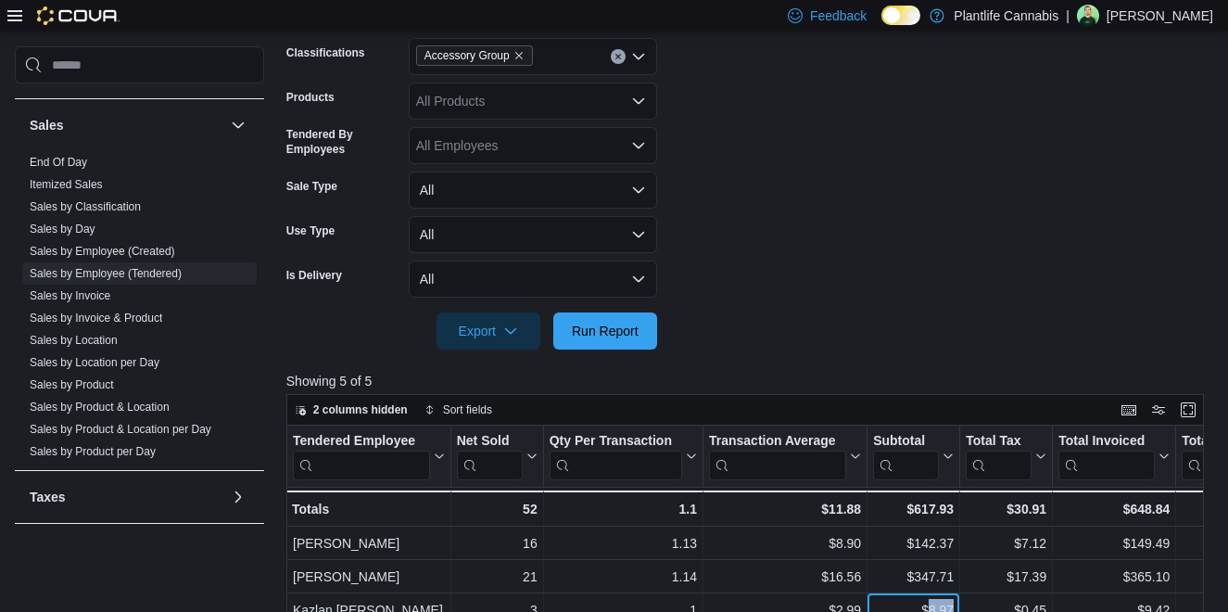
scroll to position [423, 0]
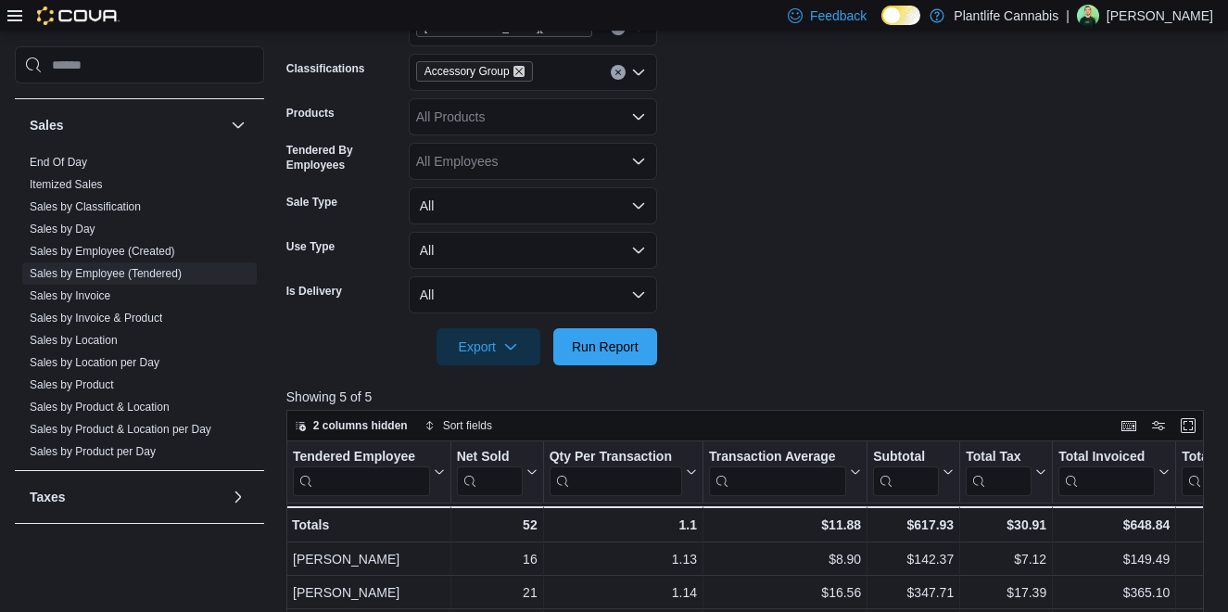
click at [522, 71] on icon "Remove Accessory Group from selection in this group" at bounding box center [518, 71] width 11 height 11
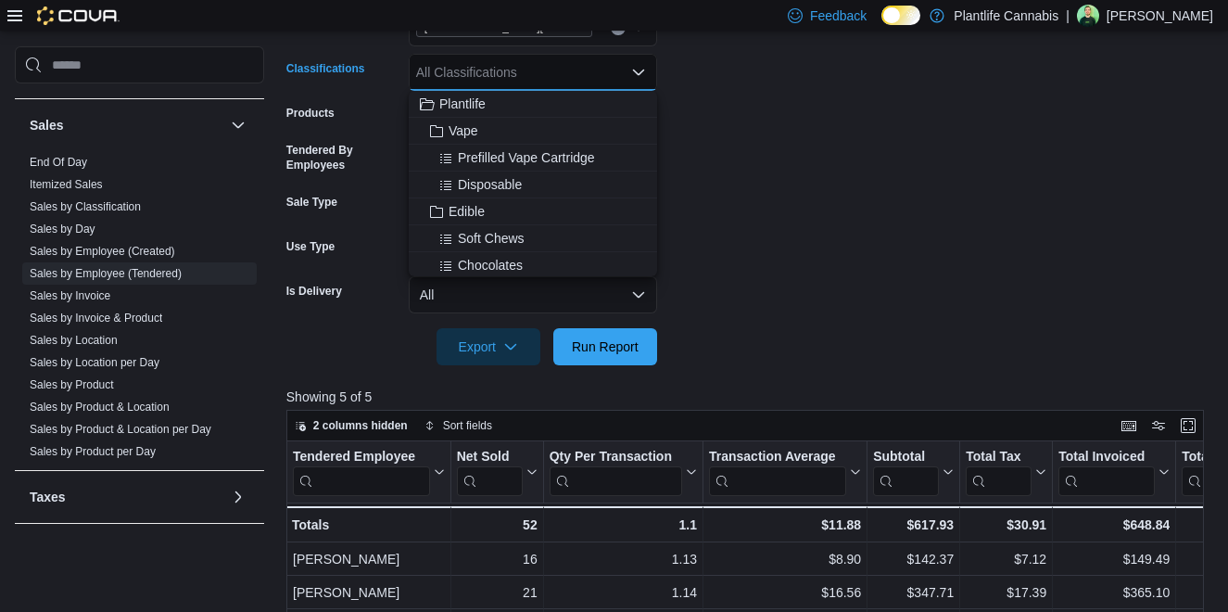
click at [873, 301] on form "**********" at bounding box center [749, 118] width 927 height 493
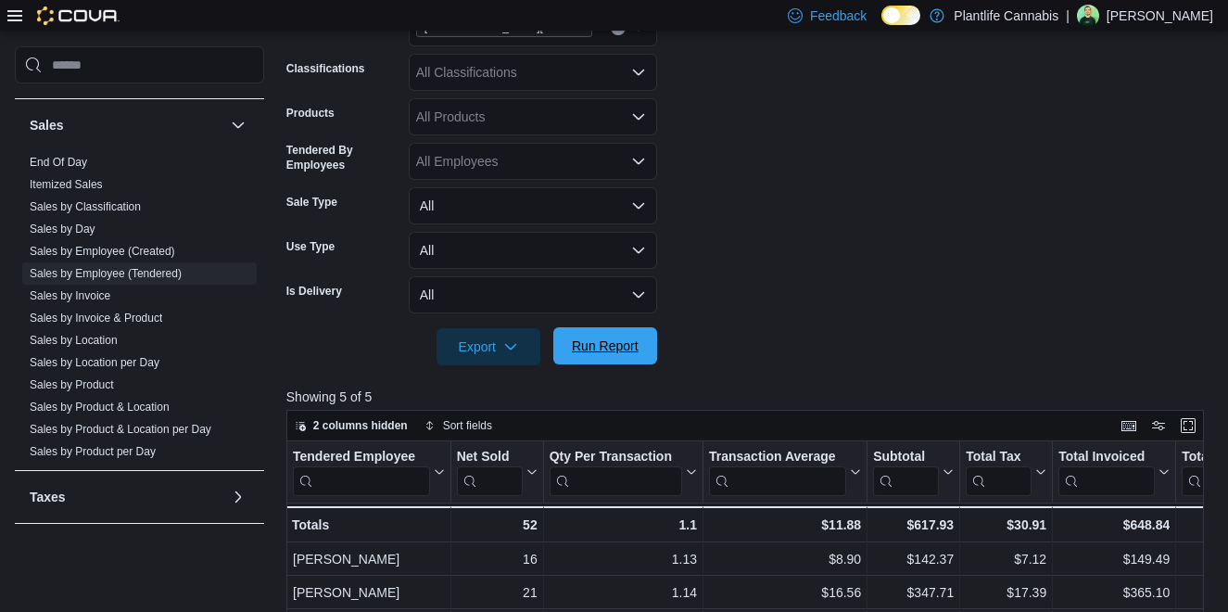
click at [607, 335] on span "Run Report" at bounding box center [605, 345] width 82 height 37
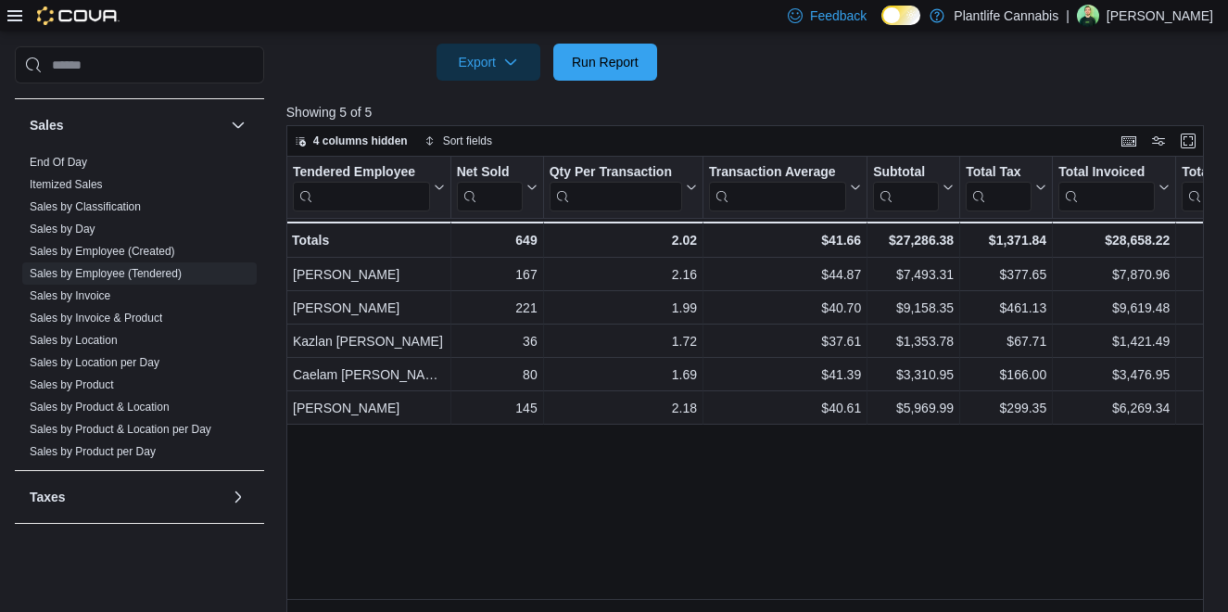
scroll to position [703, 0]
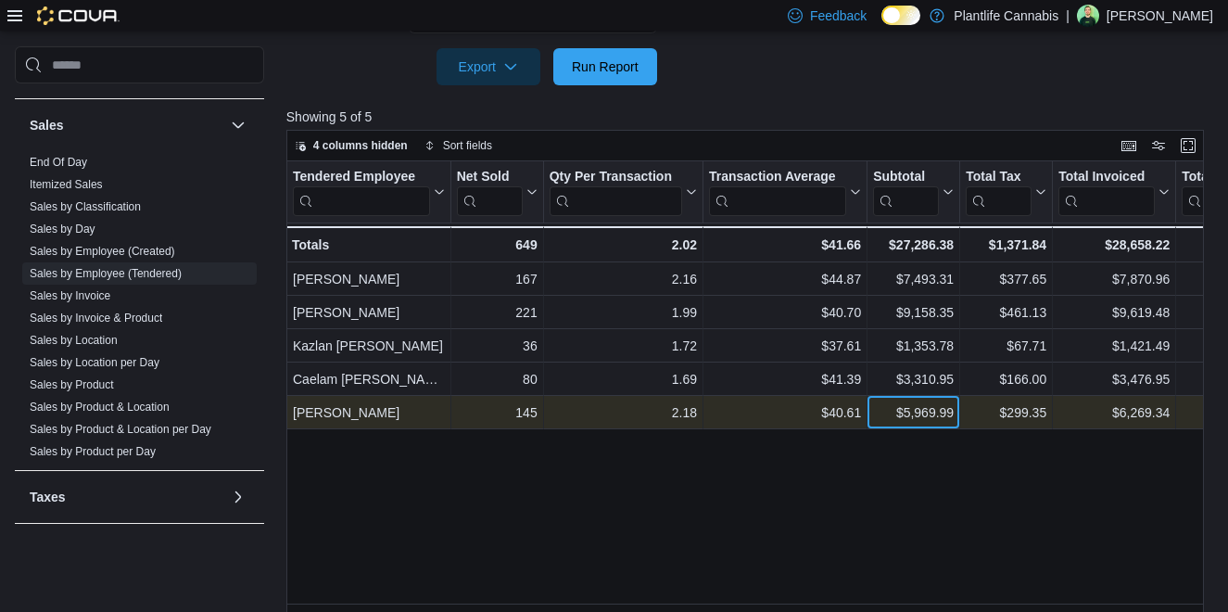
click at [906, 406] on div "$5,969.99" at bounding box center [913, 412] width 81 height 22
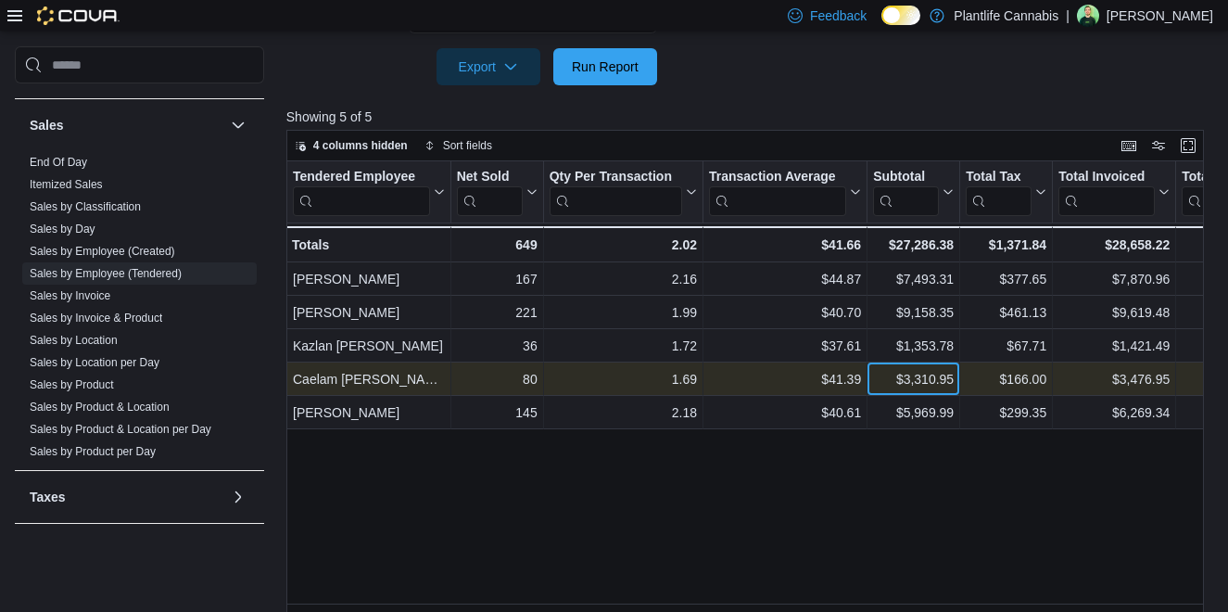
click at [914, 384] on div "$3,310.95" at bounding box center [913, 379] width 81 height 22
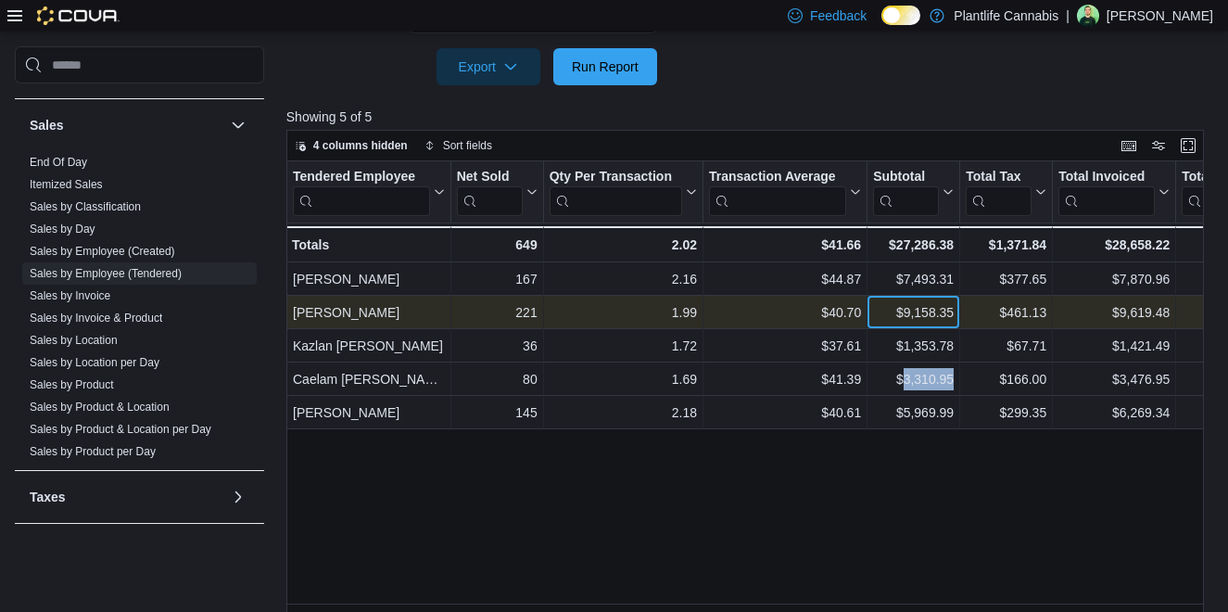
click at [917, 314] on div "$9,158.35" at bounding box center [913, 312] width 81 height 22
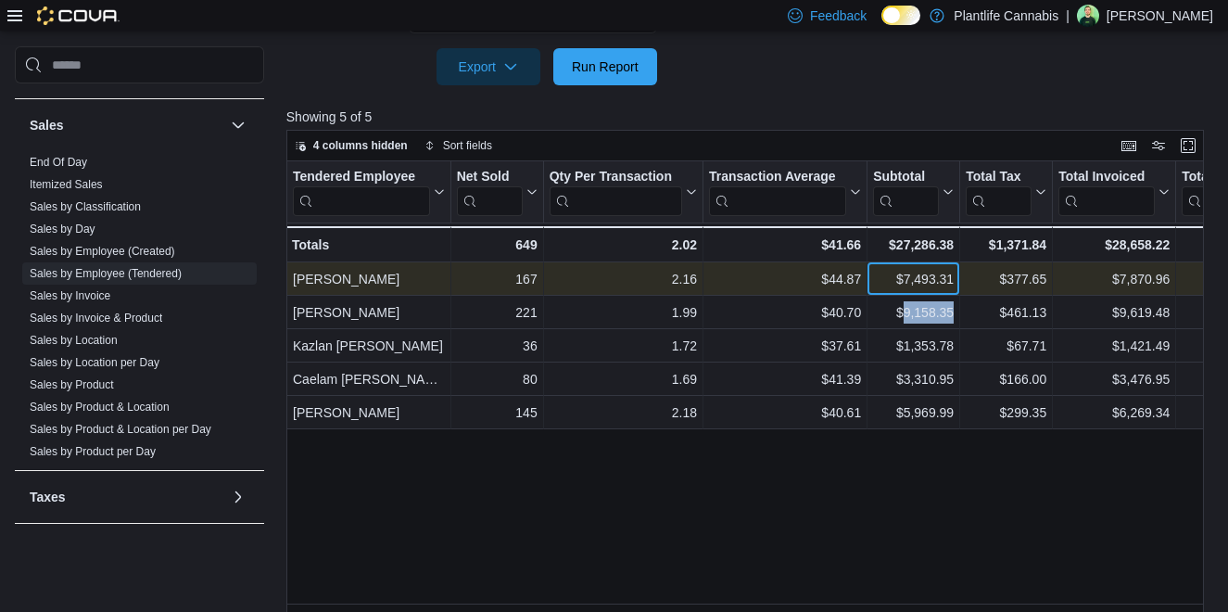
click at [933, 284] on div "$7,493.31" at bounding box center [913, 279] width 81 height 22
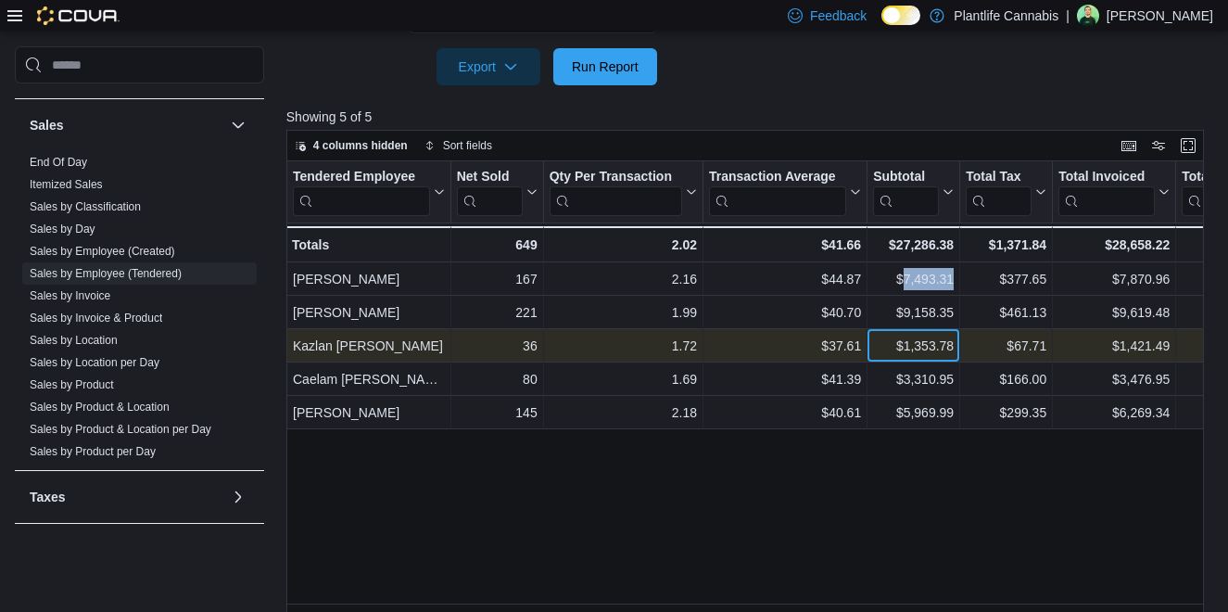
click at [916, 349] on div "$1,353.78" at bounding box center [913, 346] width 81 height 22
